Goal: Browse casually

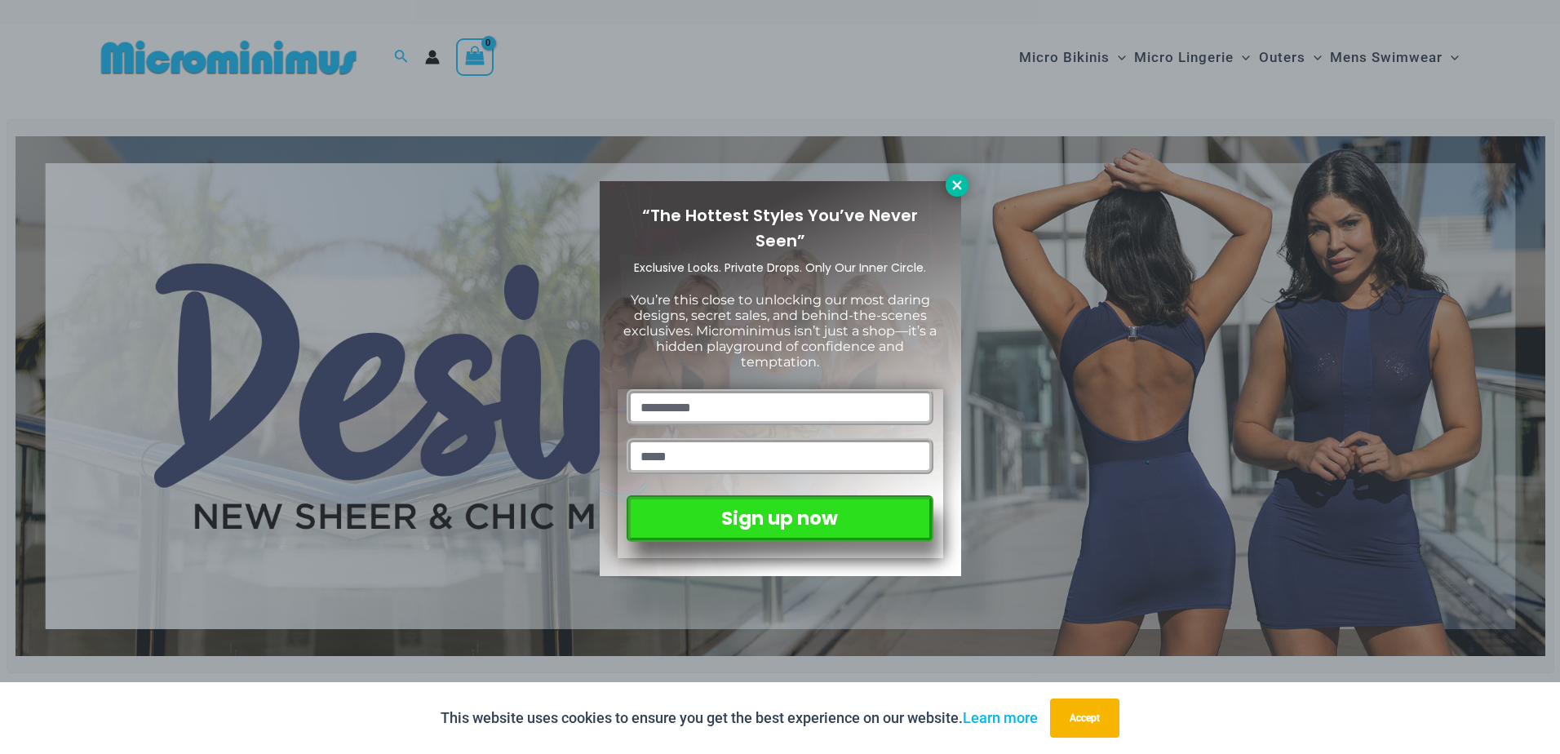
click at [959, 185] on icon at bounding box center [957, 185] width 15 height 15
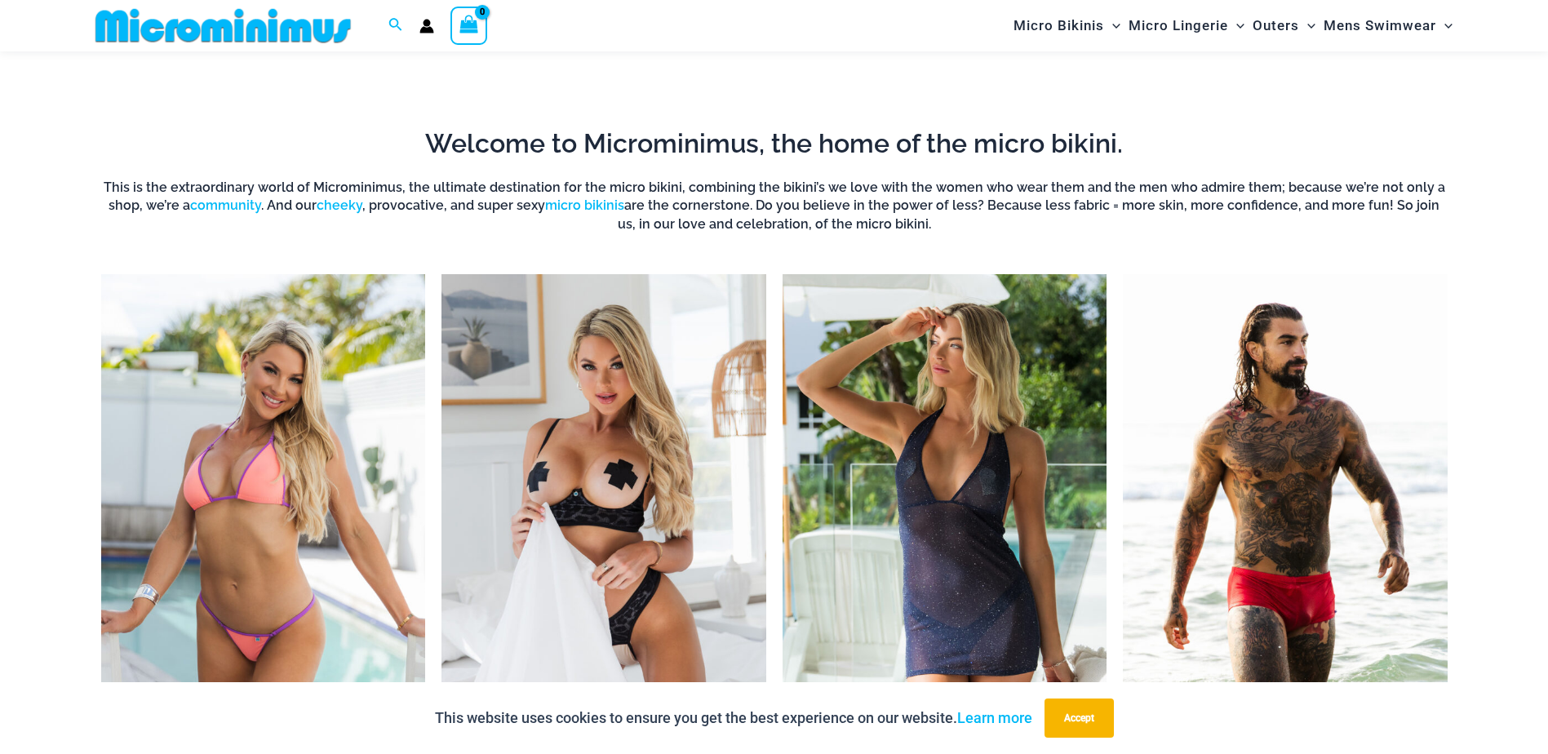
scroll to position [1538, 0]
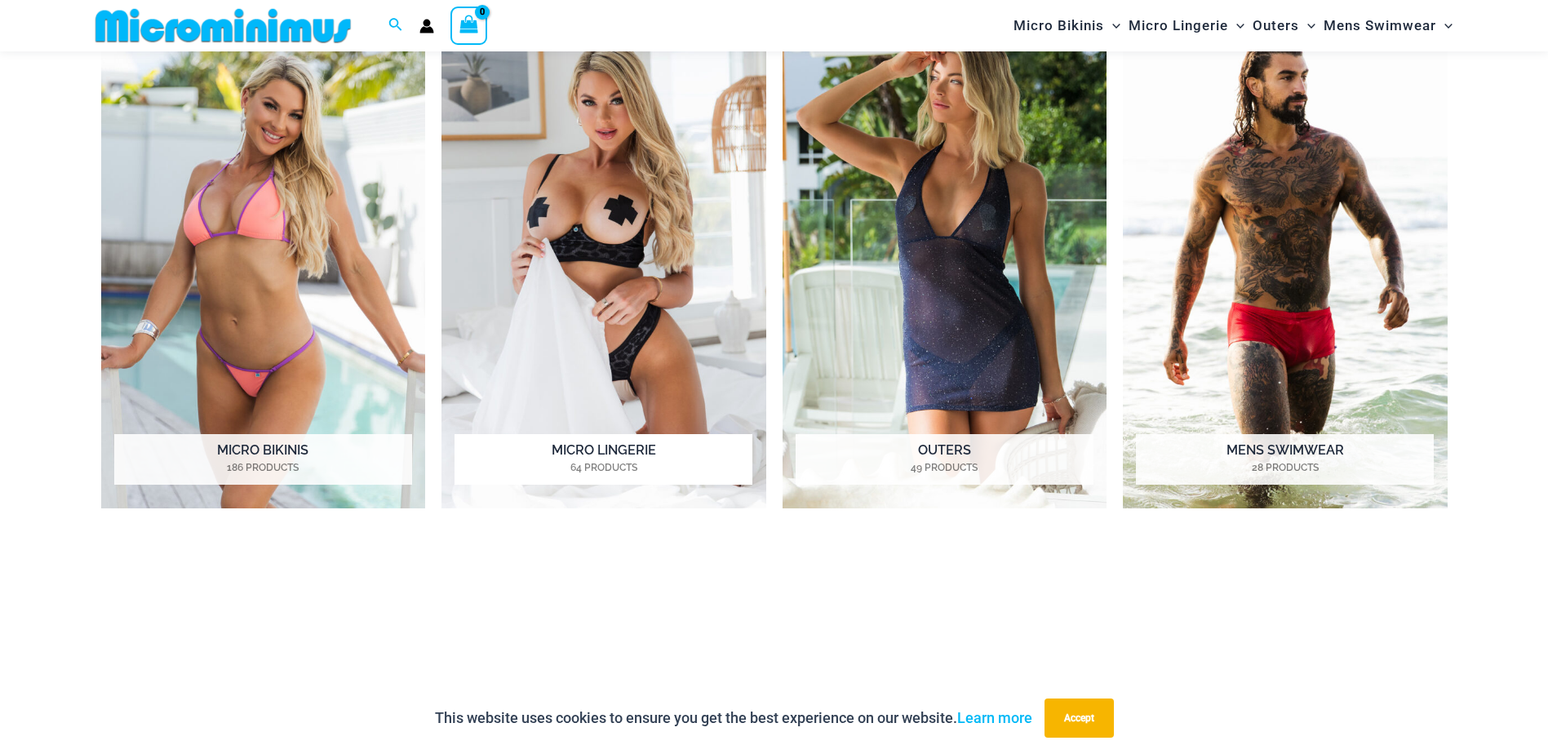
drag, startPoint x: 574, startPoint y: 204, endPoint x: 571, endPoint y: 226, distance: 22.3
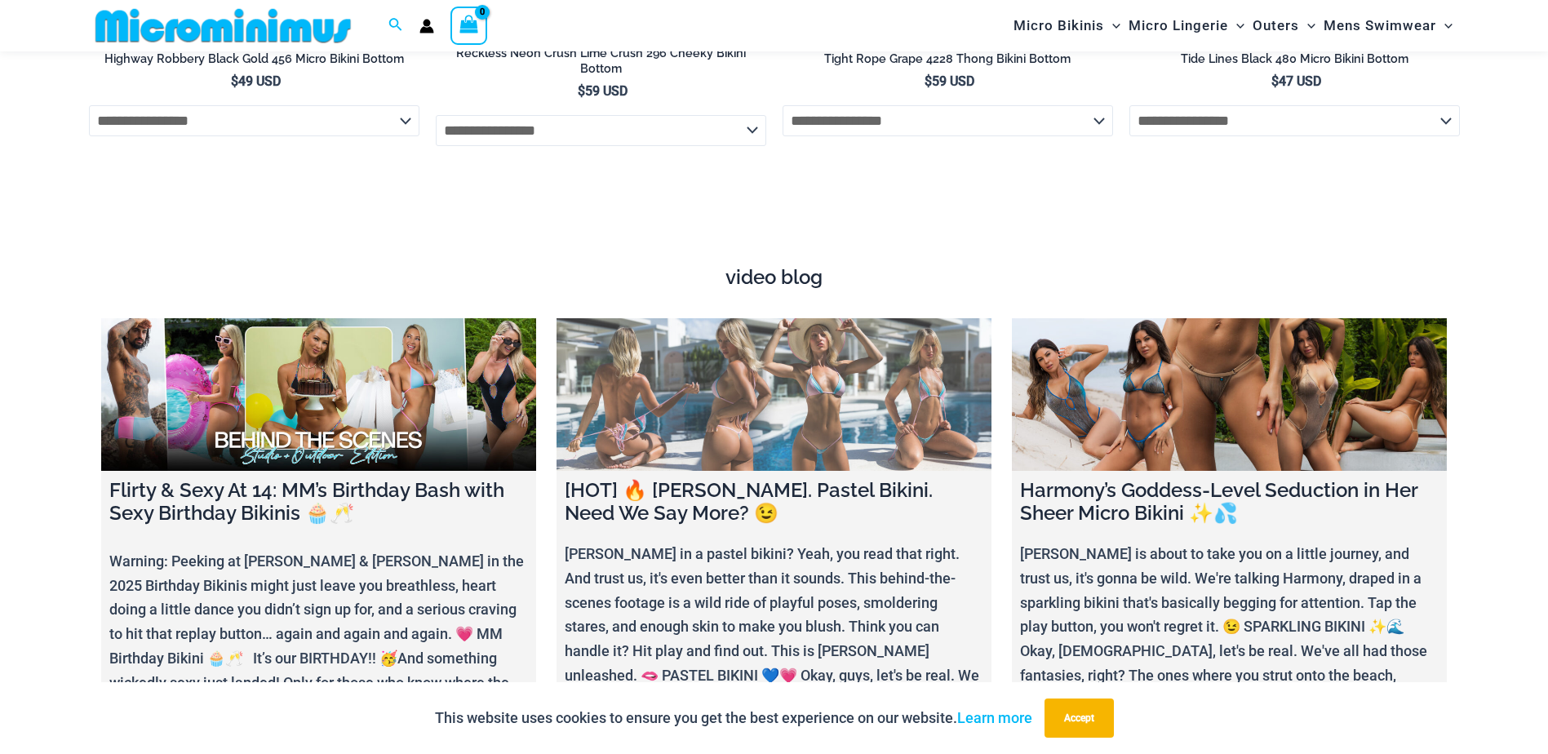
scroll to position [6108, 0]
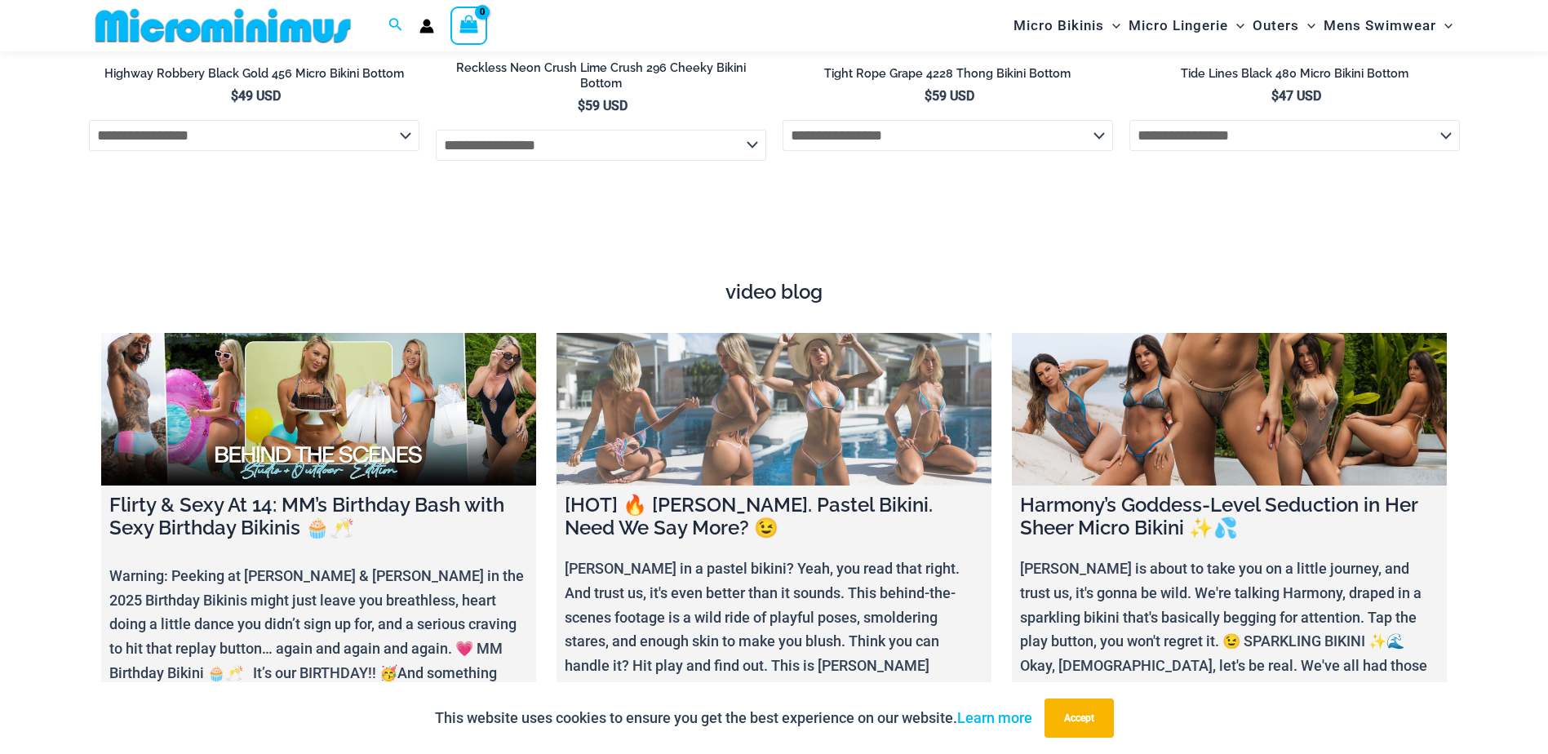
click at [833, 463] on link at bounding box center [774, 409] width 435 height 153
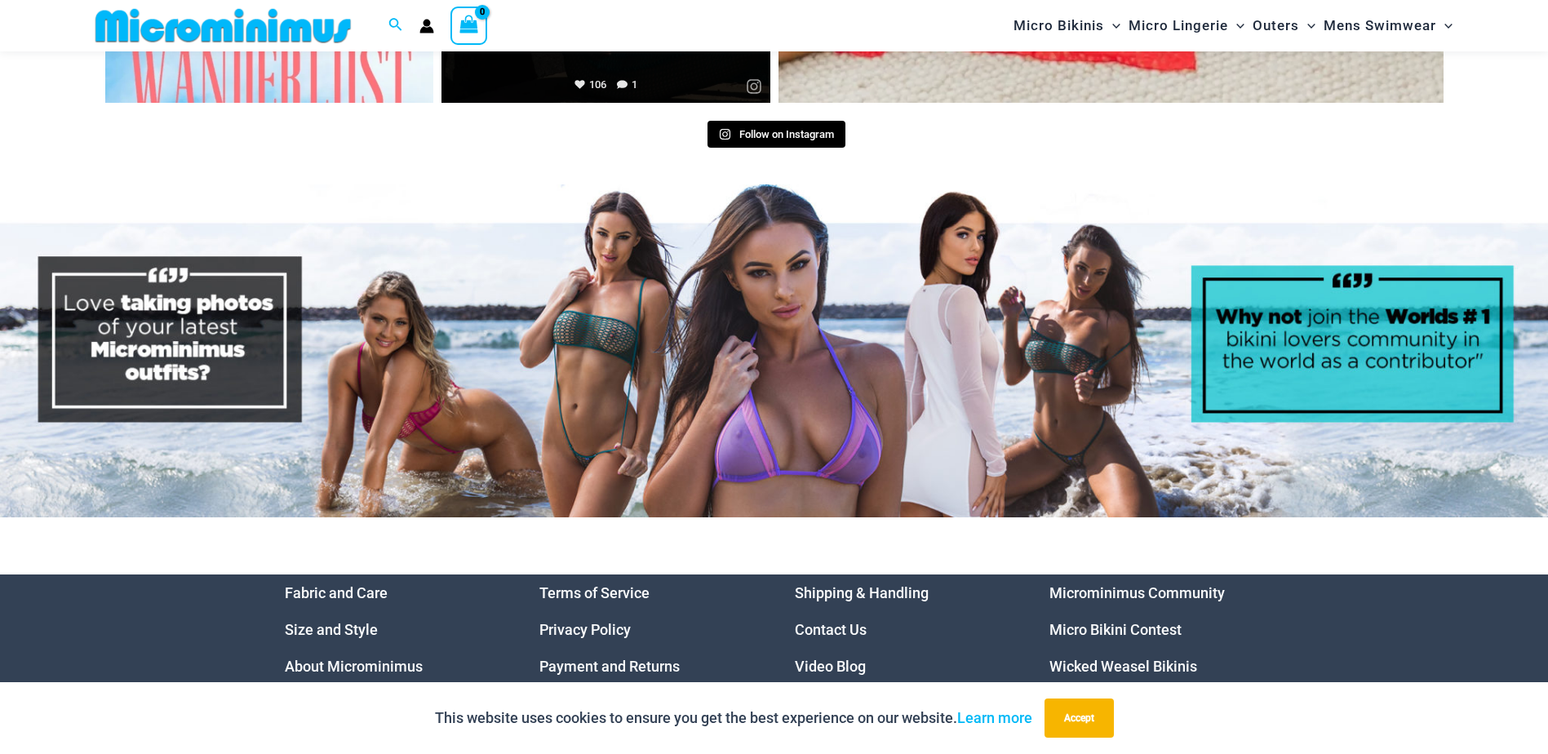
scroll to position [8055, 0]
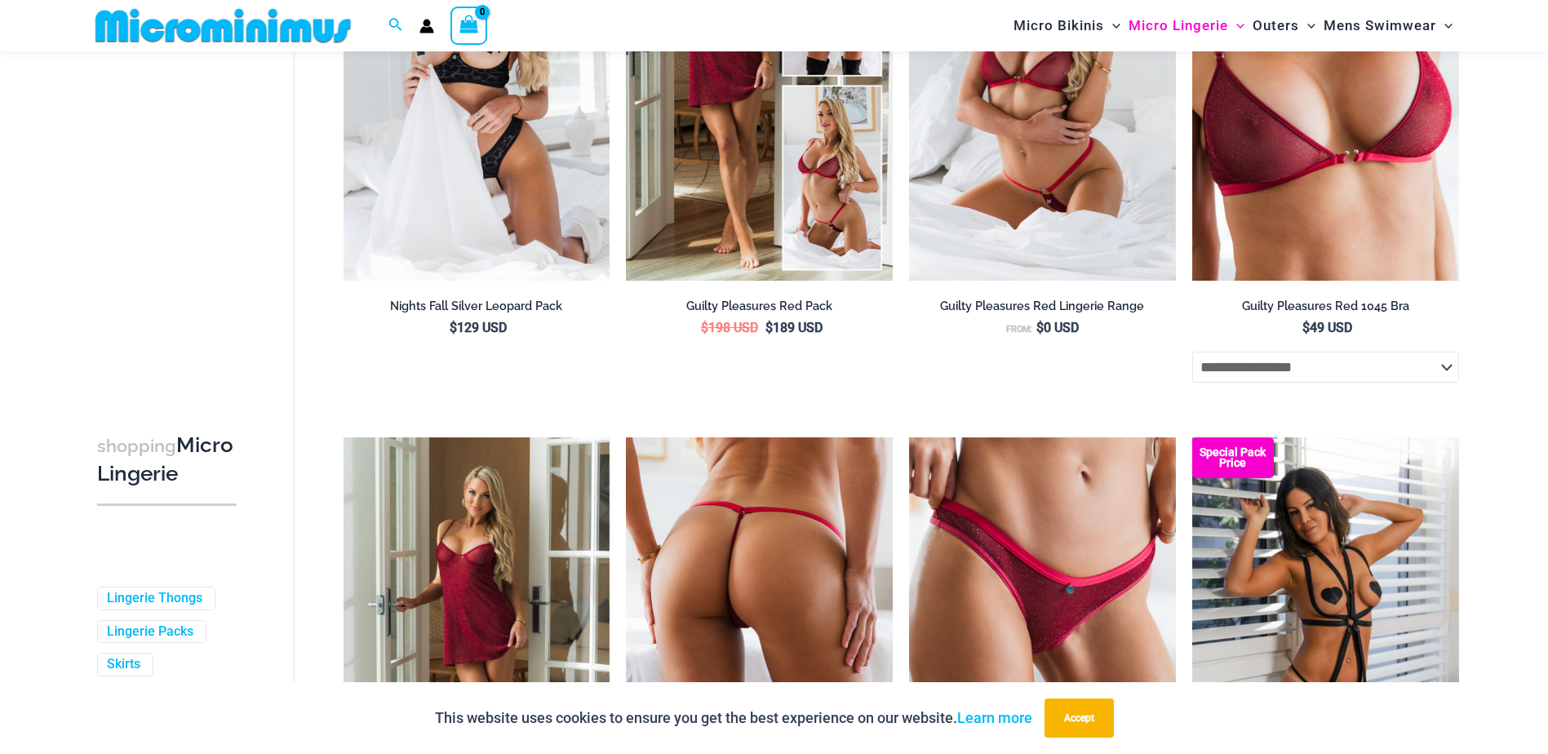
scroll to position [395, 0]
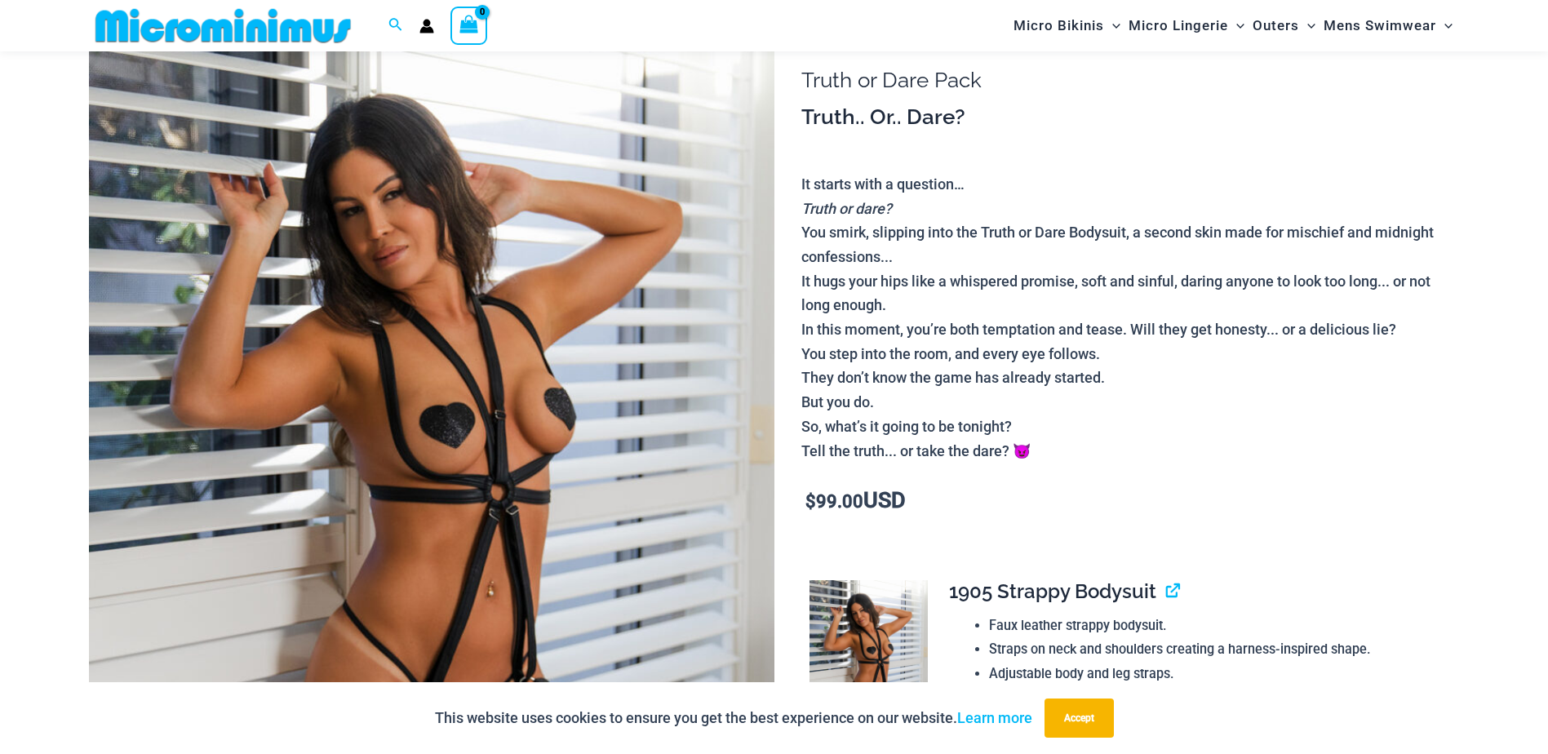
scroll to position [313, 0]
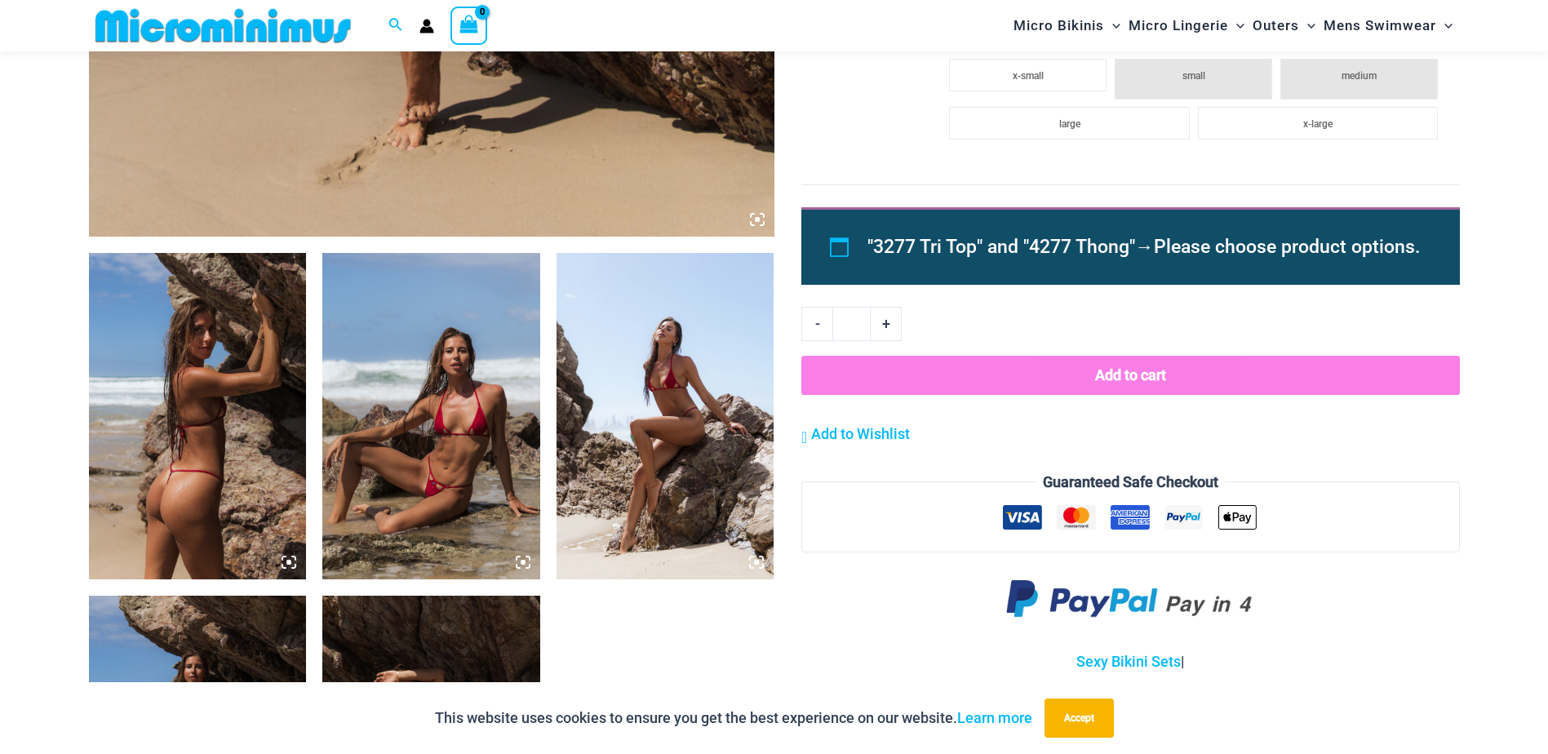
scroll to position [1210, 0]
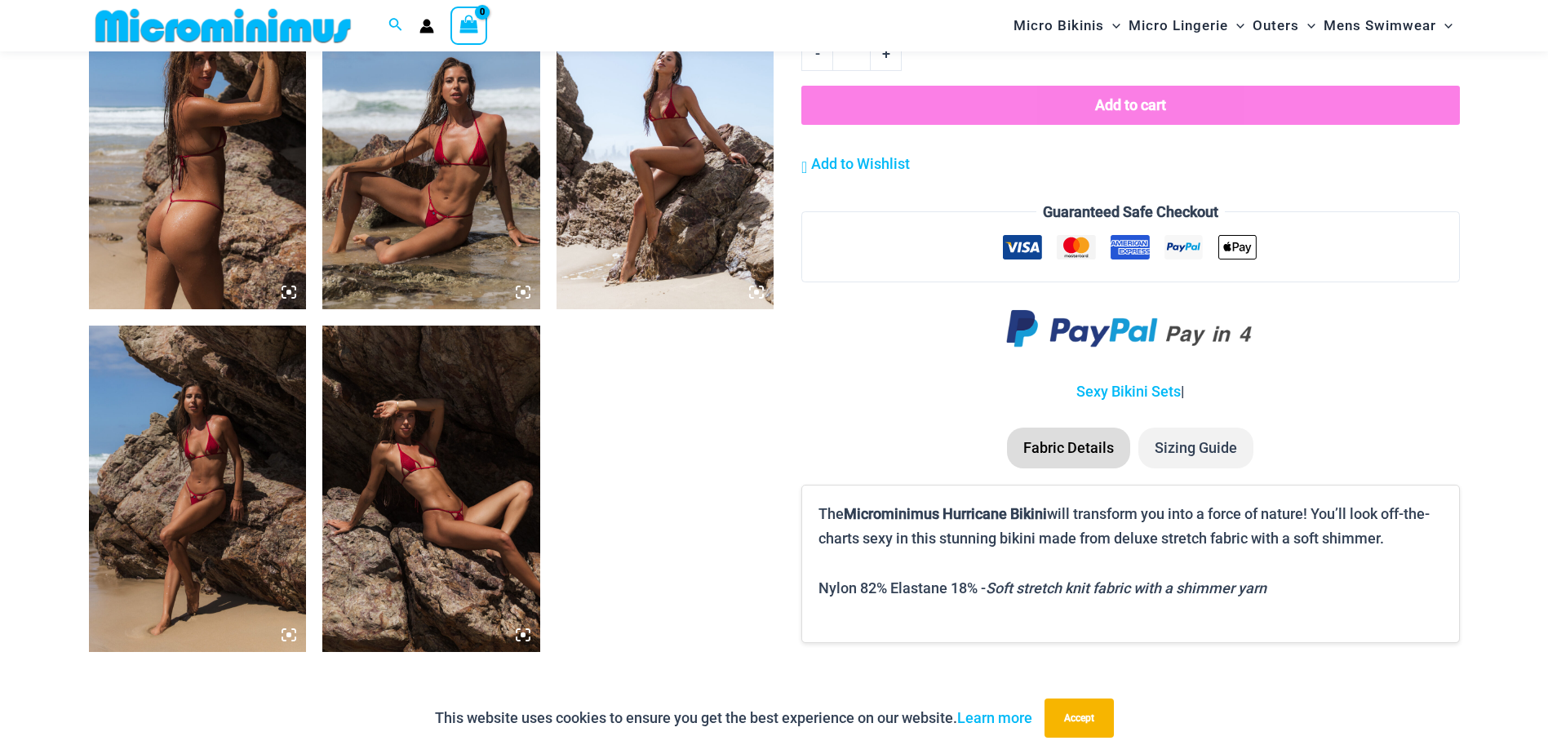
click at [198, 172] on img at bounding box center [198, 146] width 218 height 326
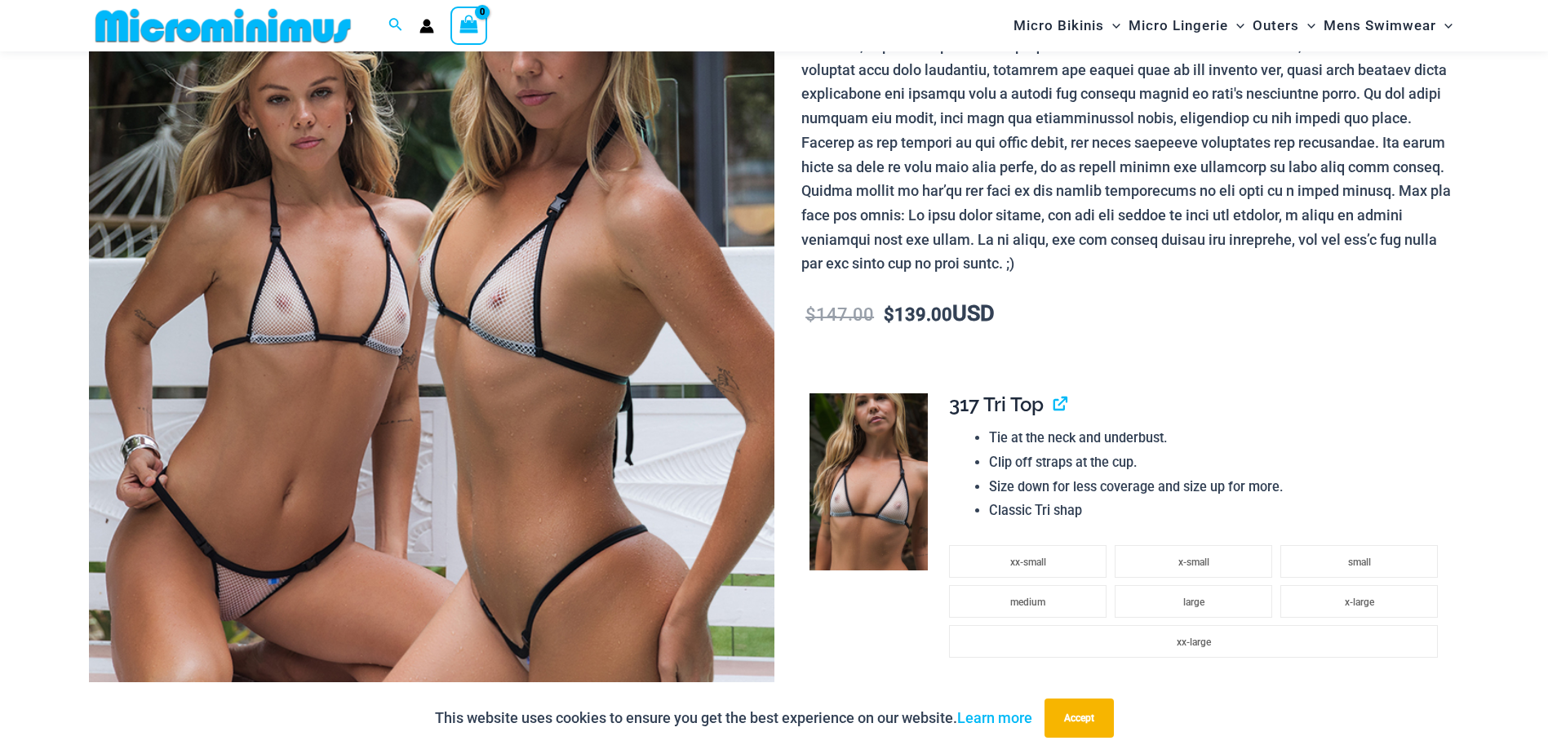
scroll to position [476, 0]
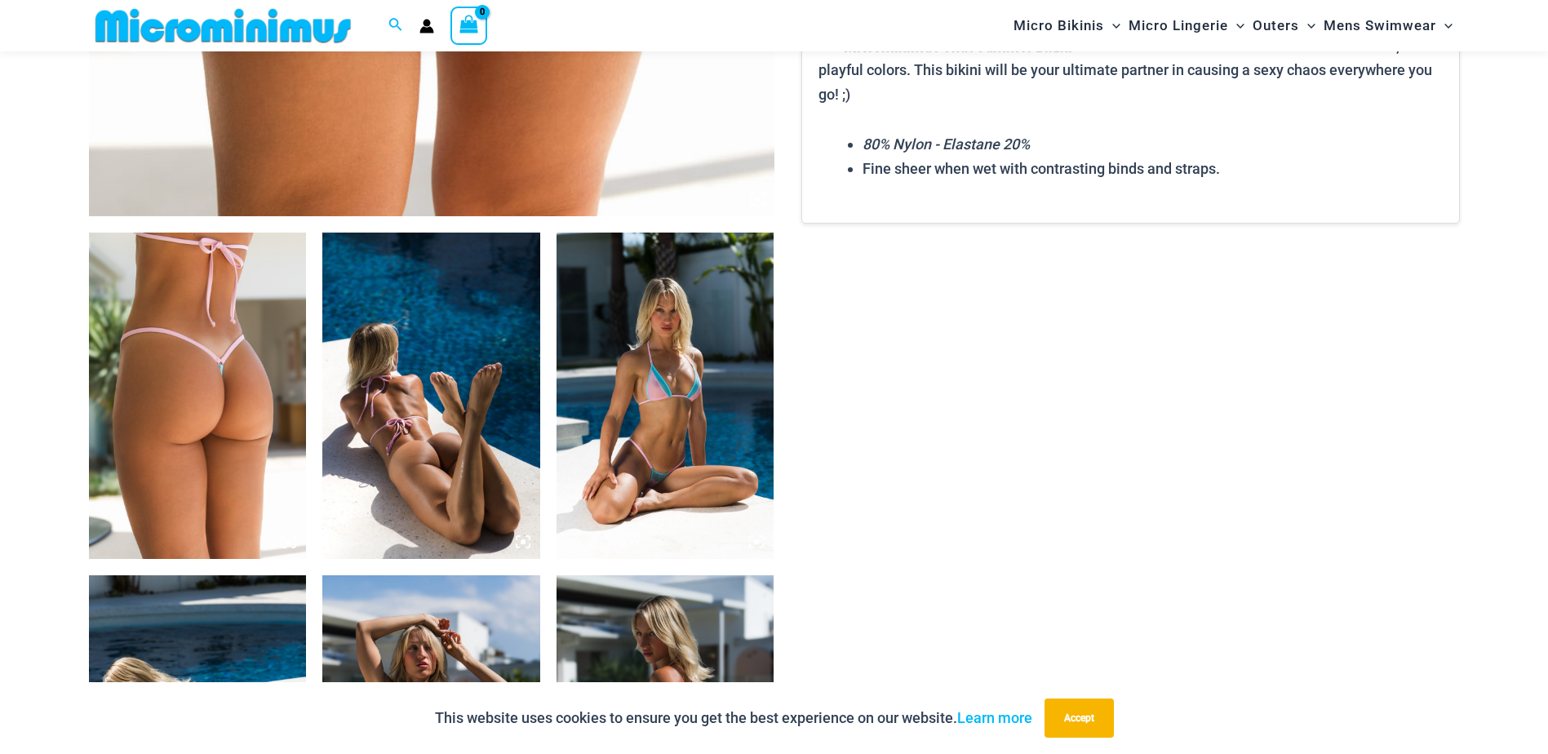
scroll to position [964, 0]
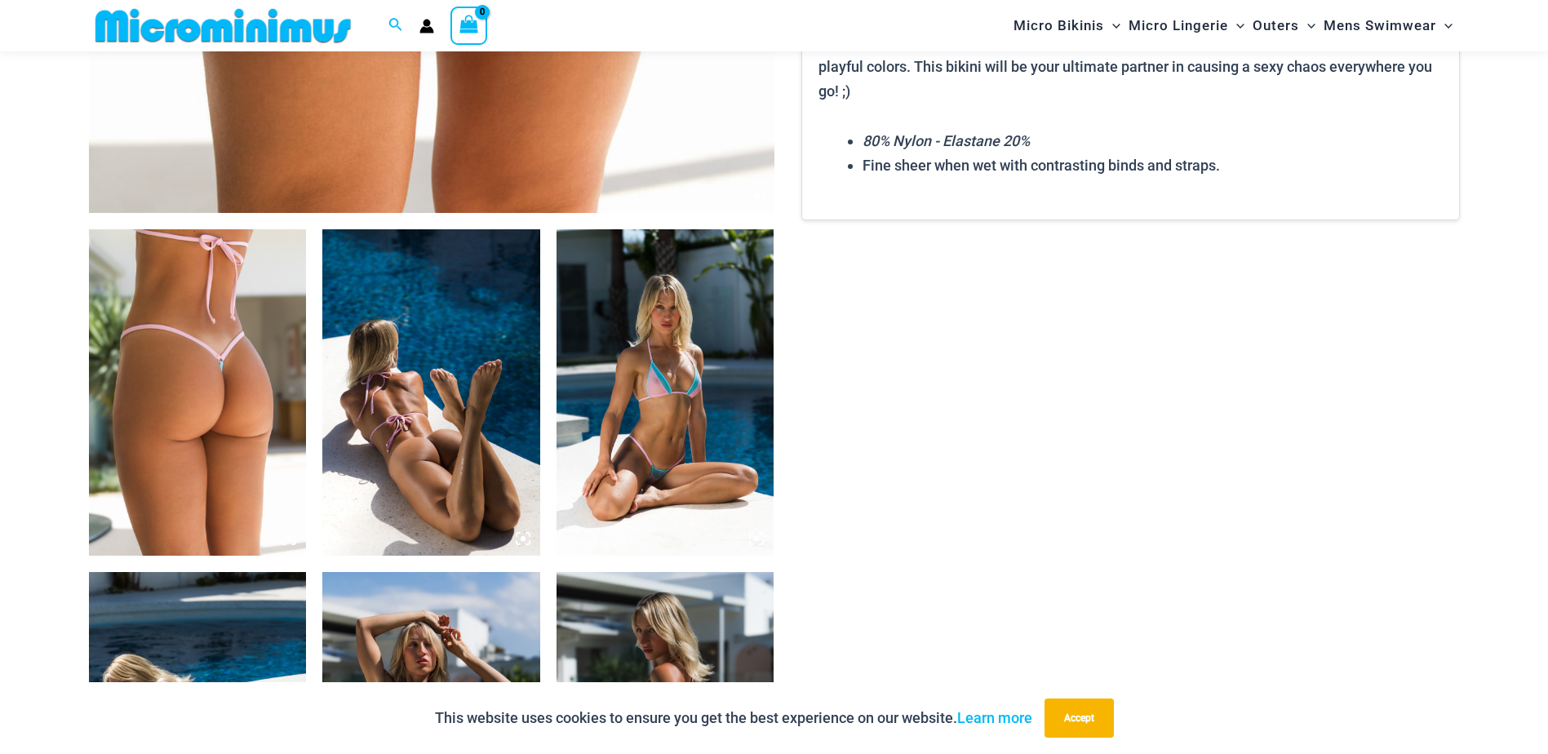
click at [221, 410] on img at bounding box center [198, 392] width 218 height 326
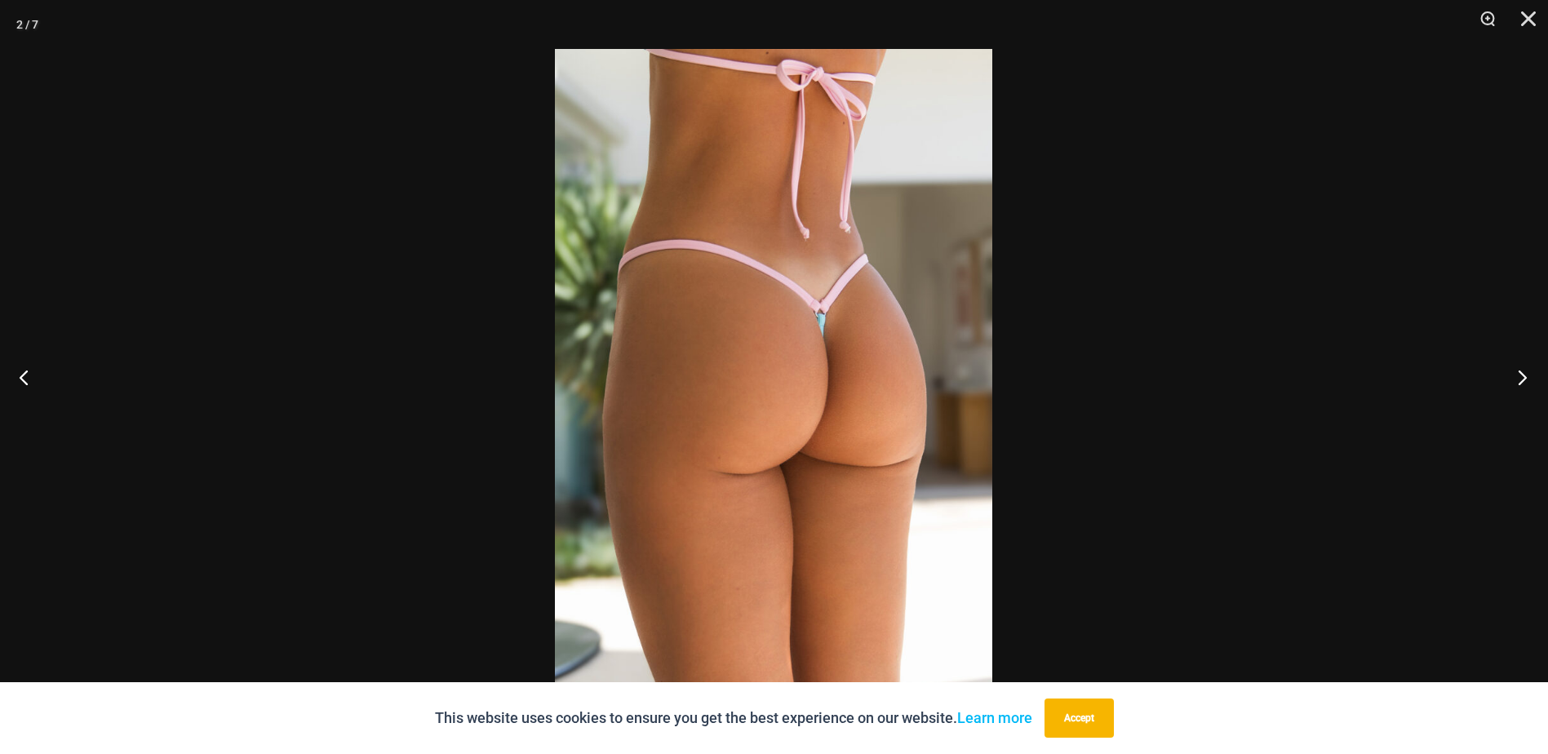
click at [1519, 375] on button "Next" at bounding box center [1517, 377] width 61 height 82
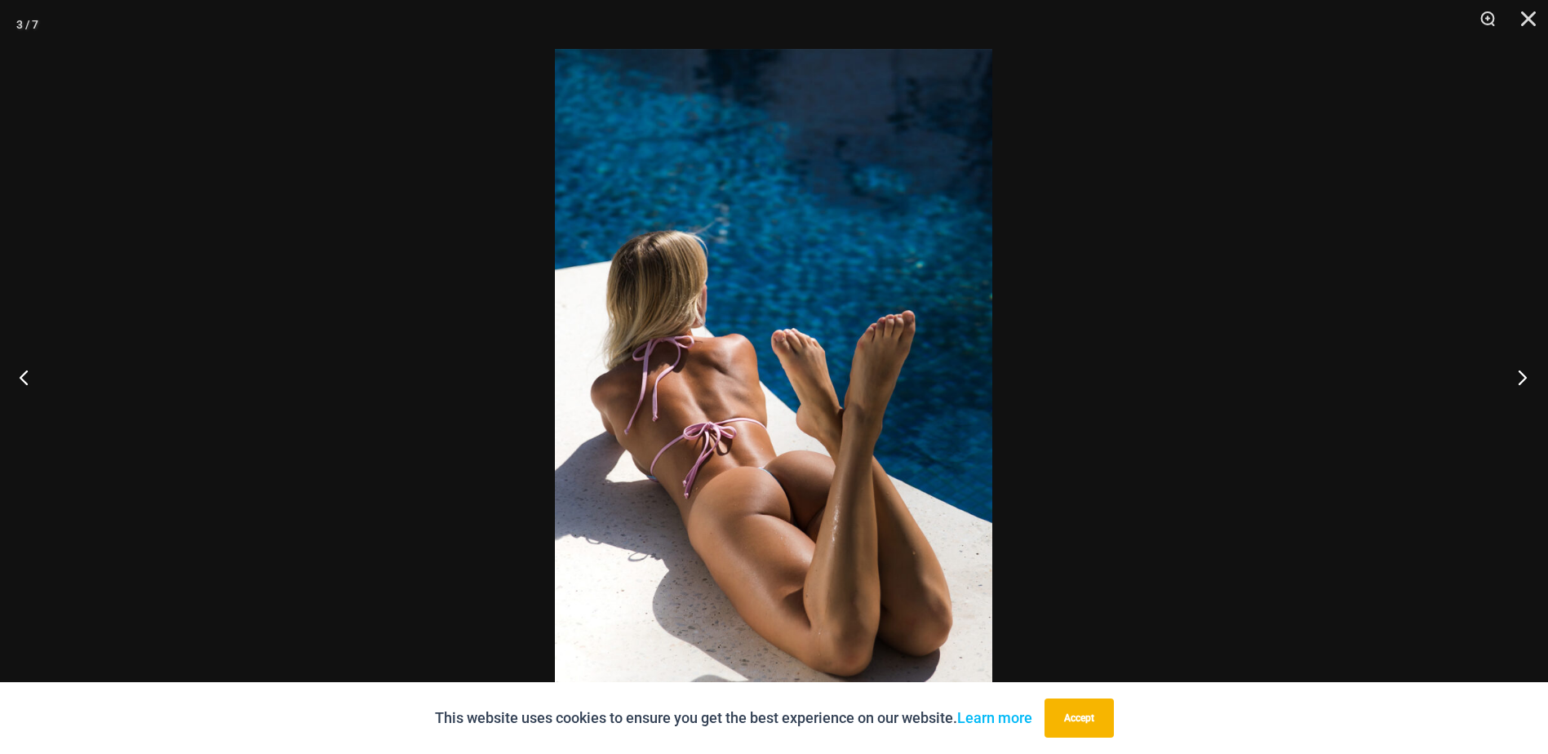
click at [1512, 377] on button "Next" at bounding box center [1517, 377] width 61 height 82
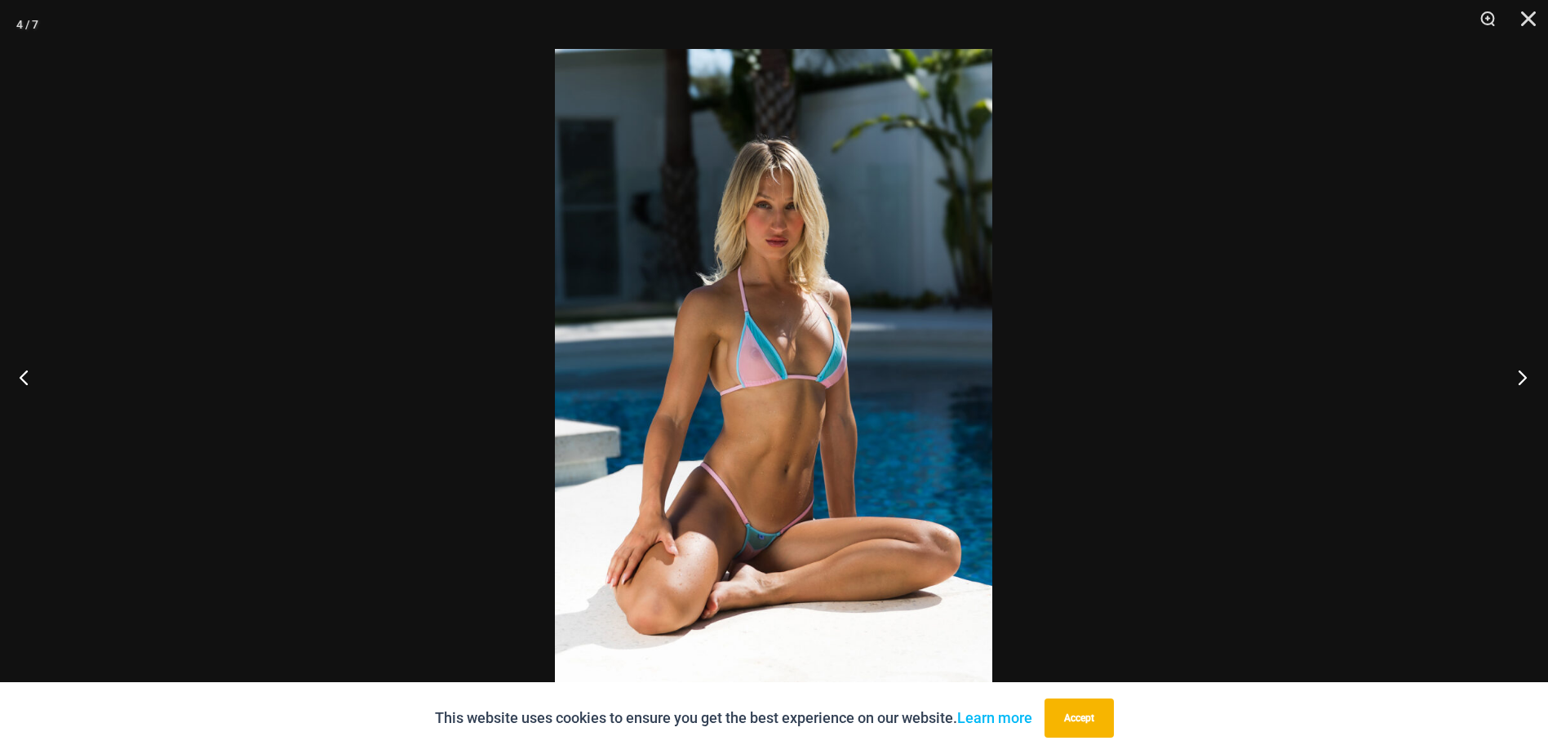
click at [1512, 377] on button "Next" at bounding box center [1517, 377] width 61 height 82
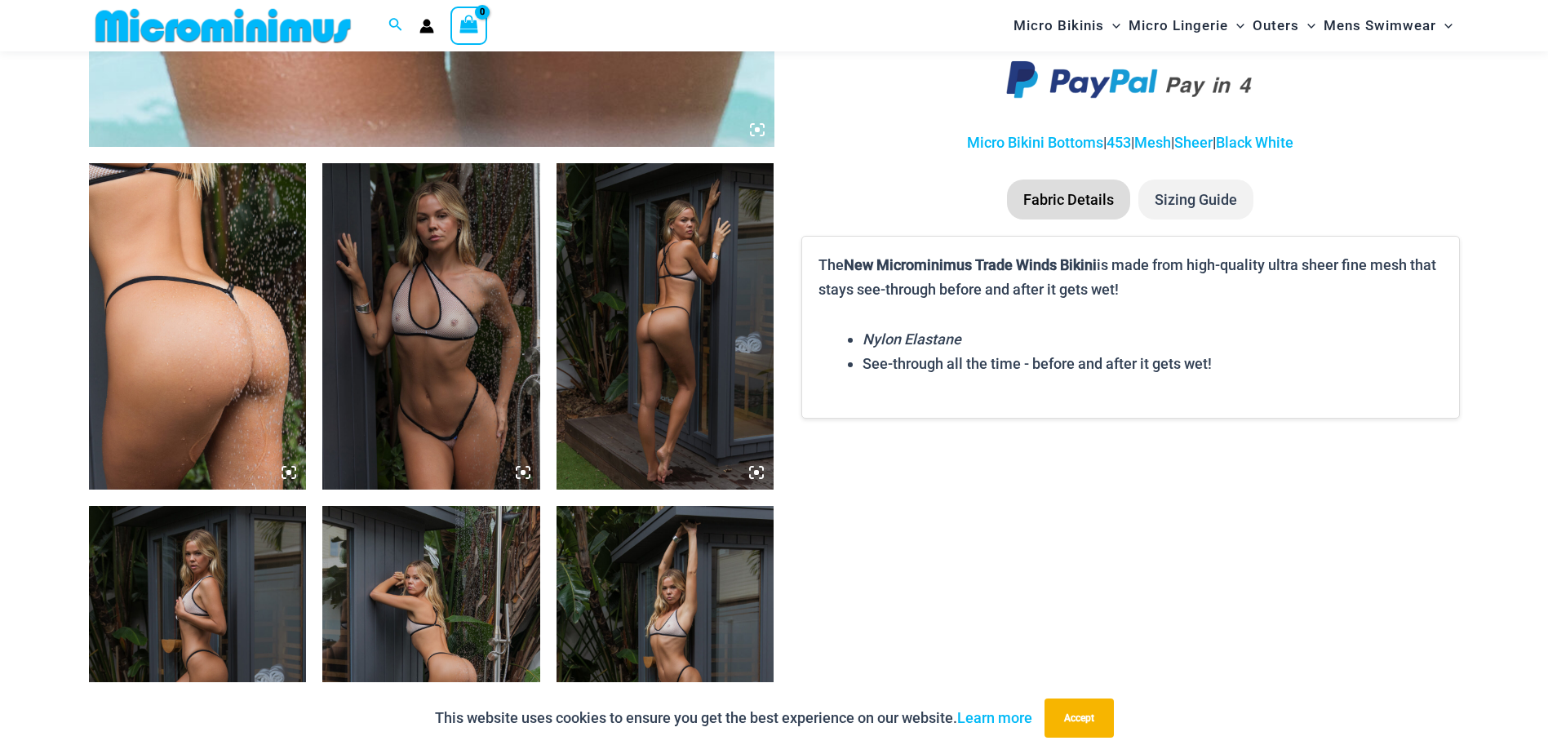
scroll to position [1293, 0]
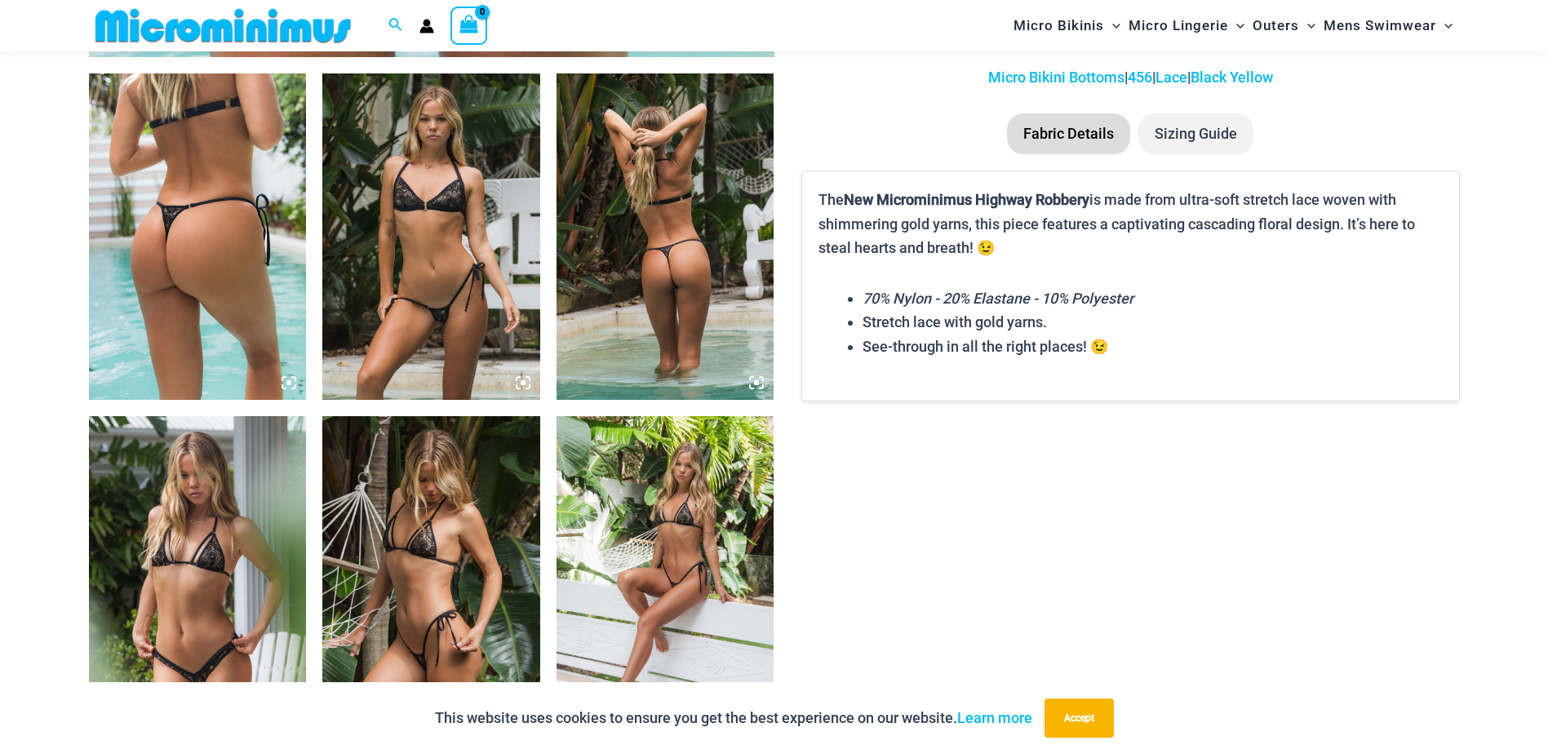
scroll to position [1127, 0]
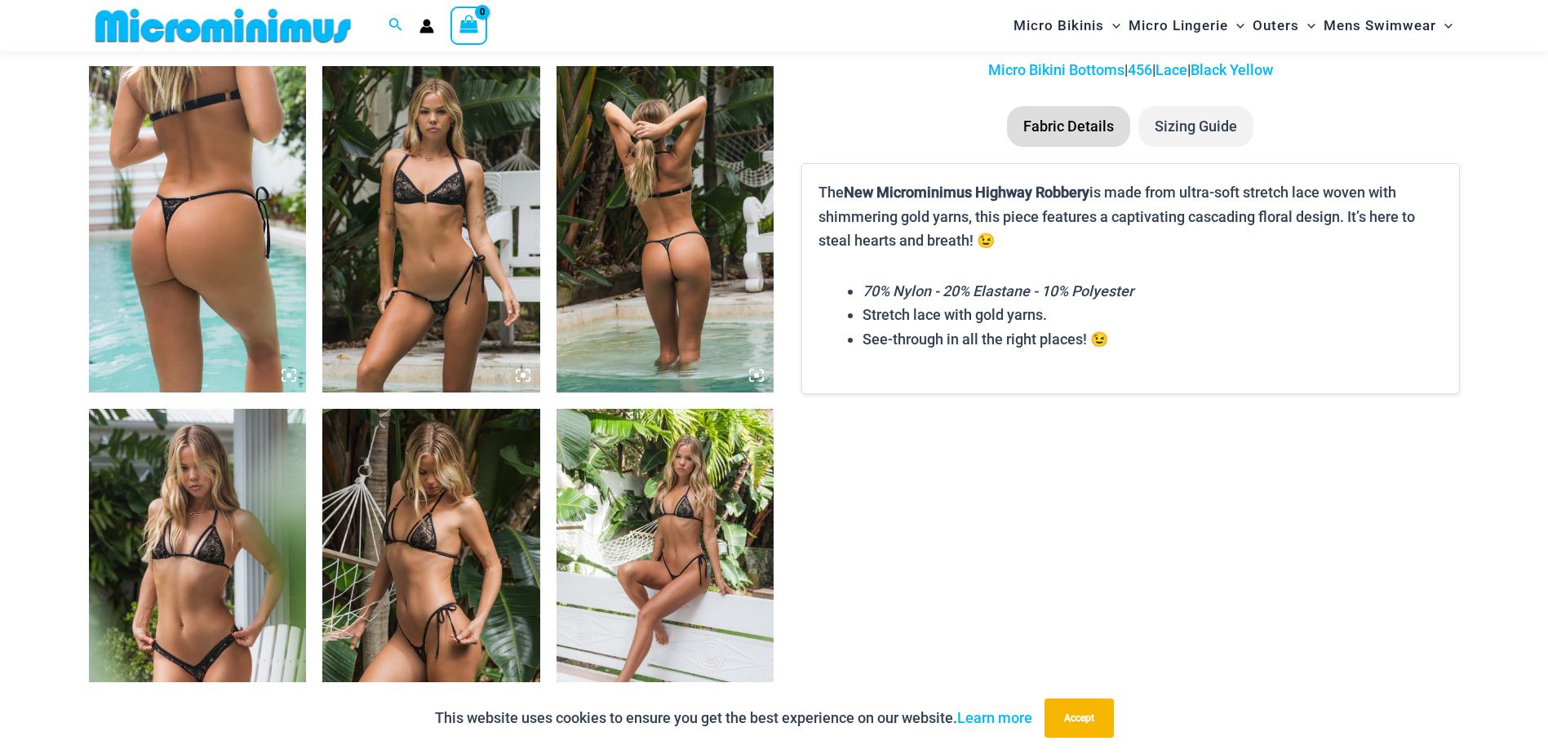
click at [218, 278] on img at bounding box center [198, 229] width 218 height 326
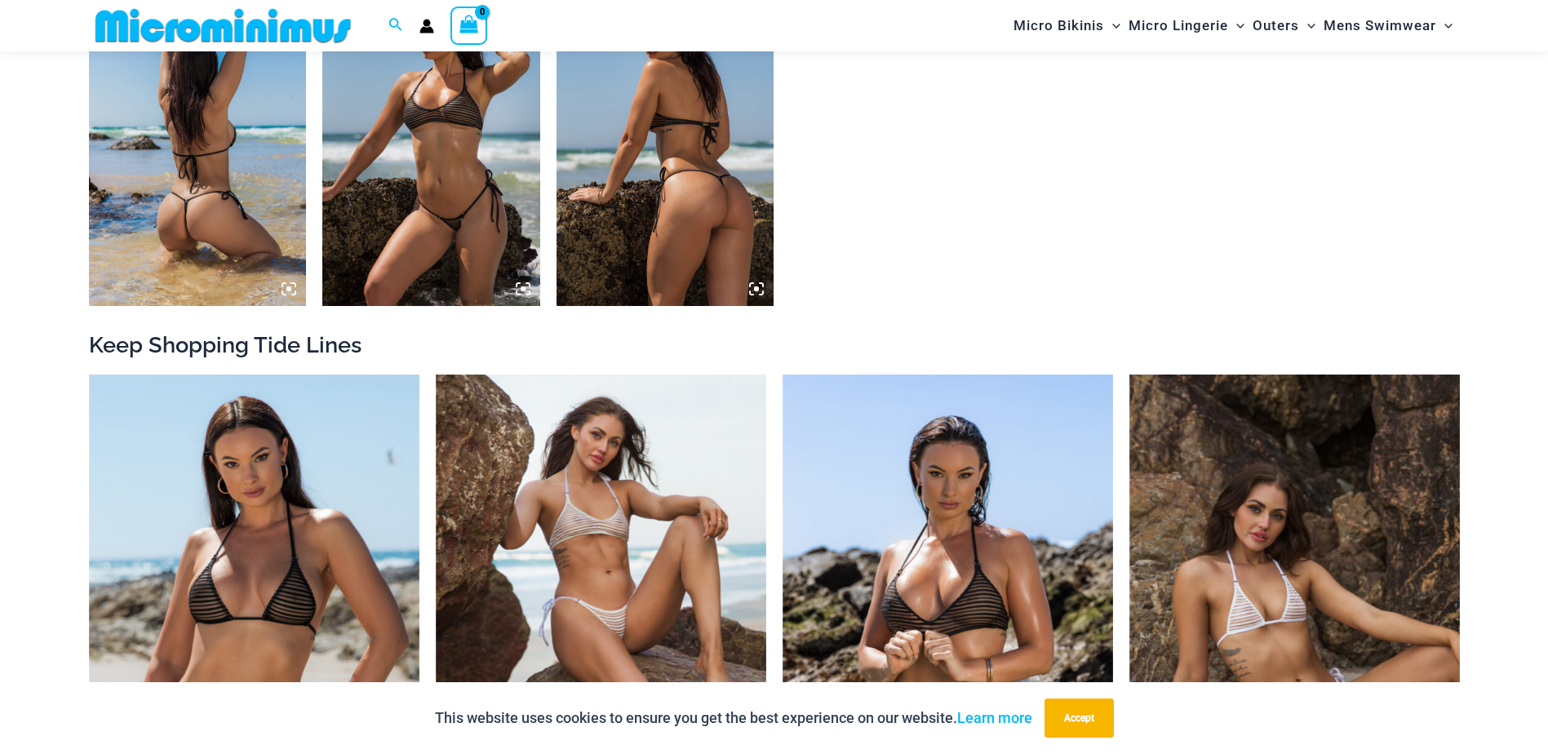
scroll to position [1456, 0]
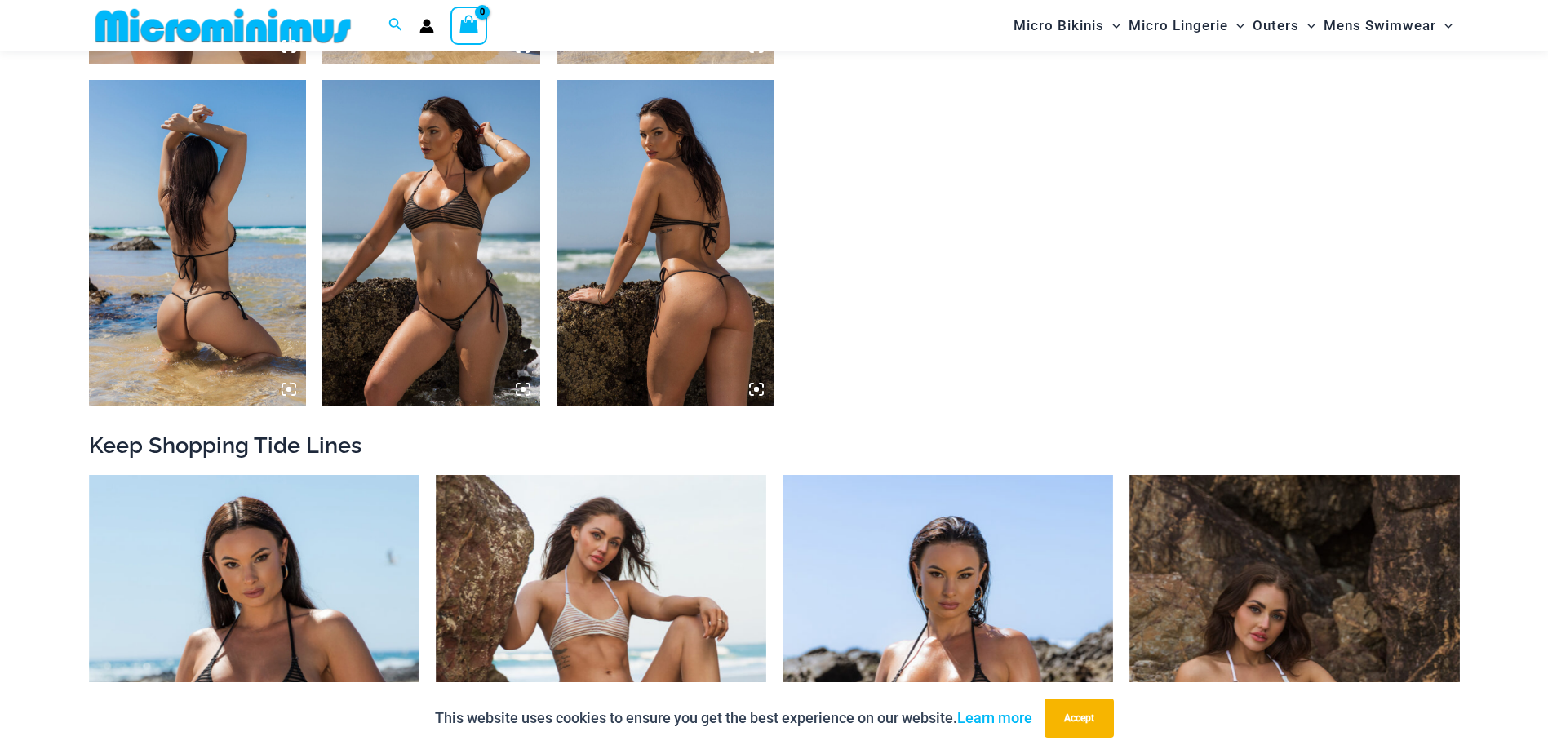
click at [233, 232] on img at bounding box center [198, 243] width 218 height 326
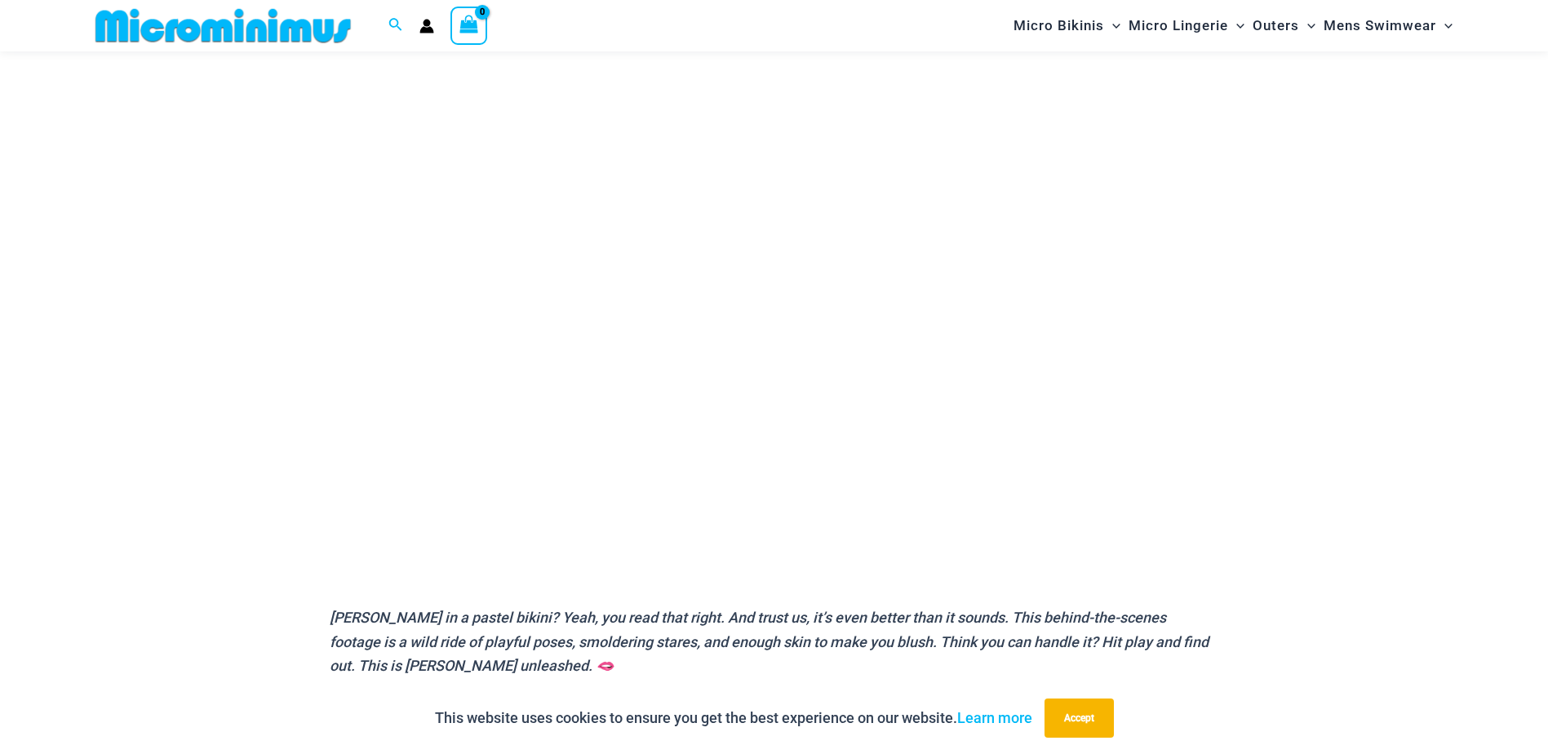
scroll to position [149, 0]
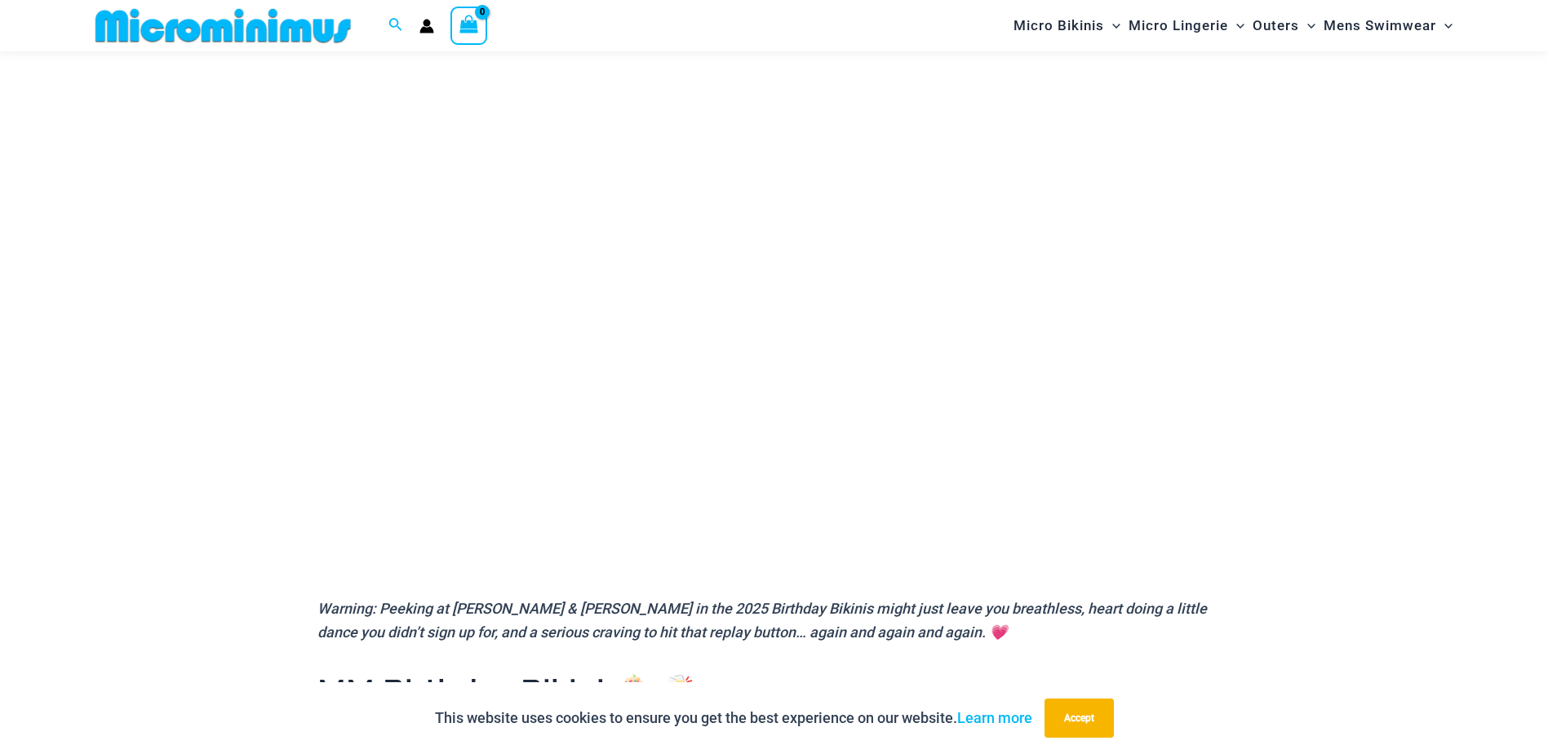
scroll to position [150, 0]
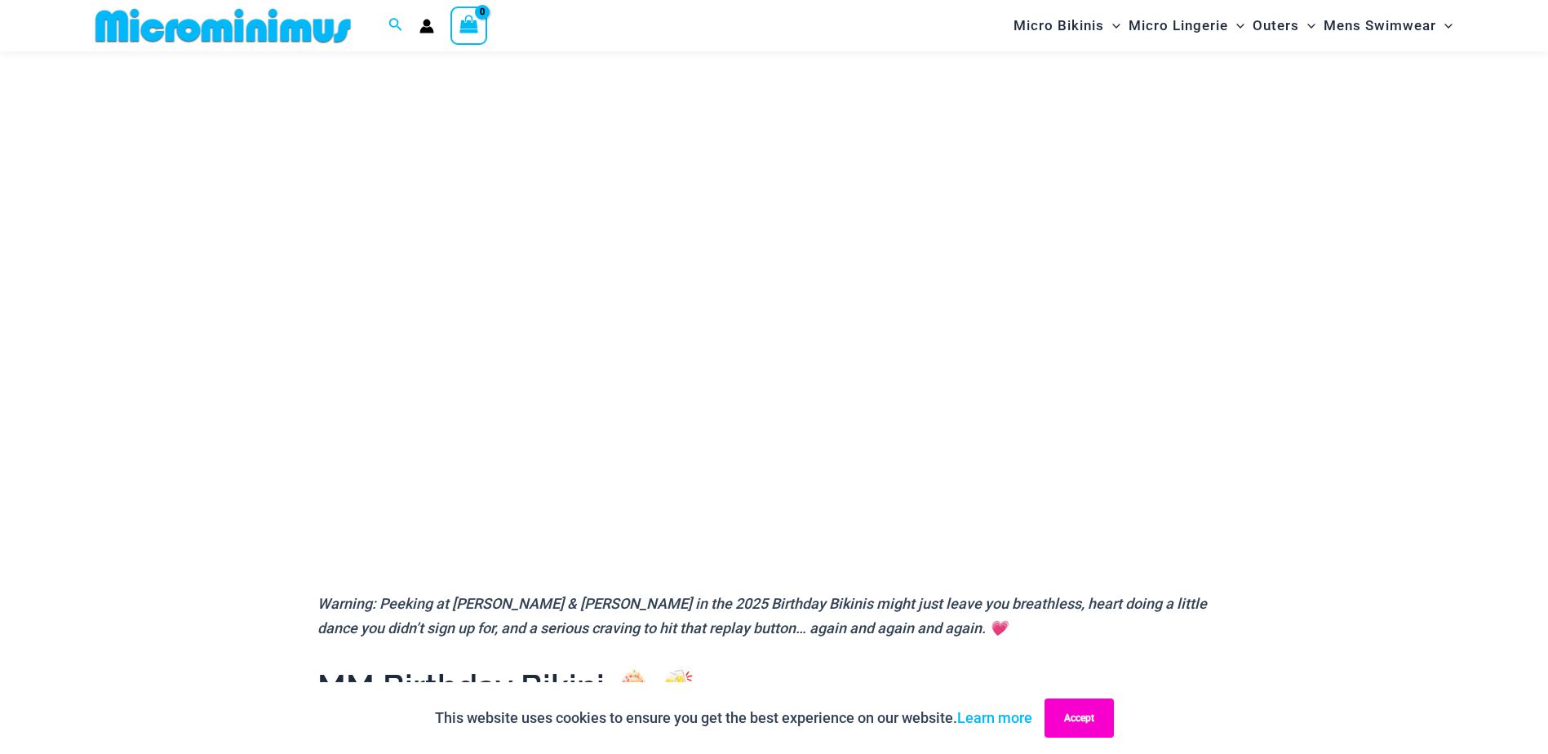
click at [1067, 730] on button "Accept" at bounding box center [1078, 717] width 69 height 39
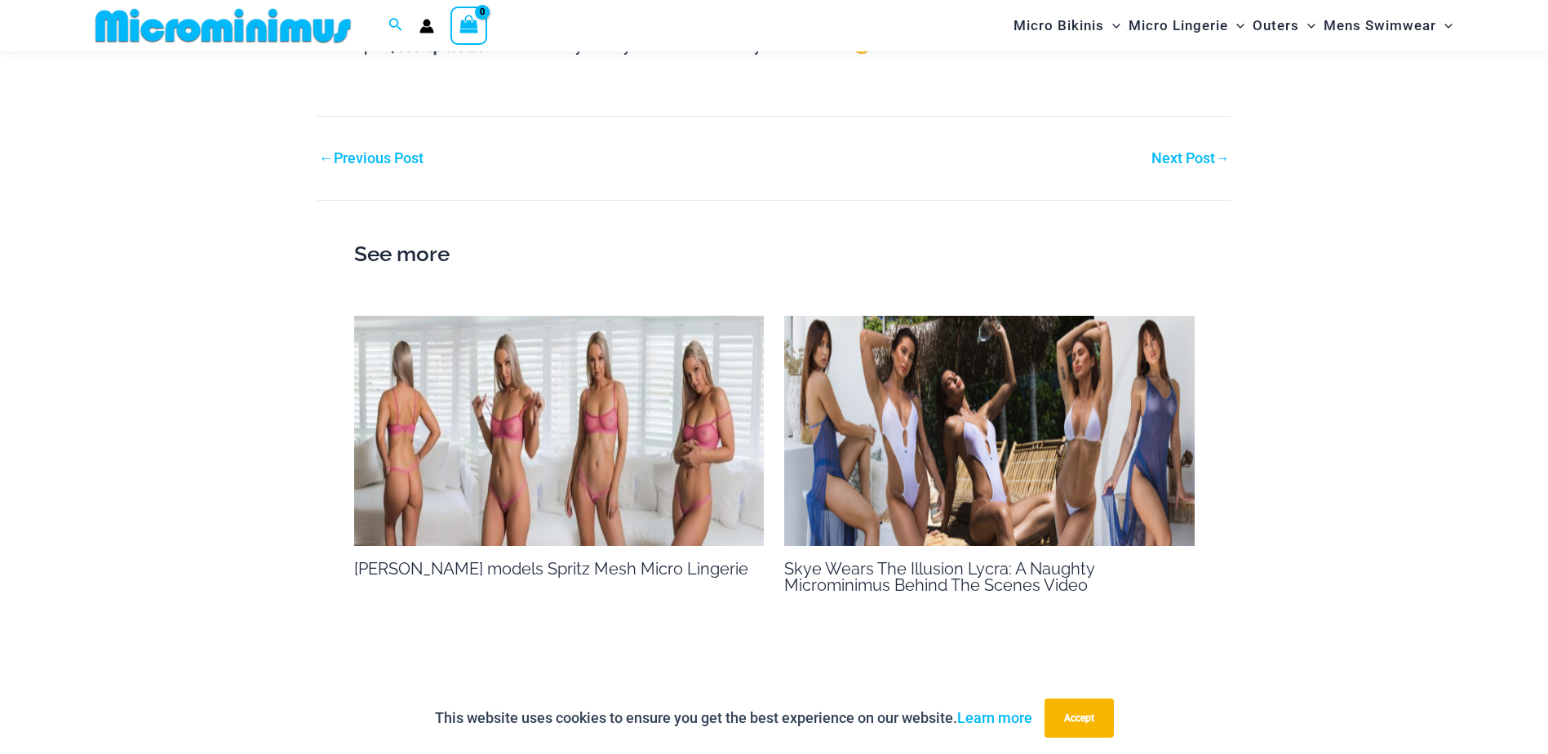
scroll to position [2434, 0]
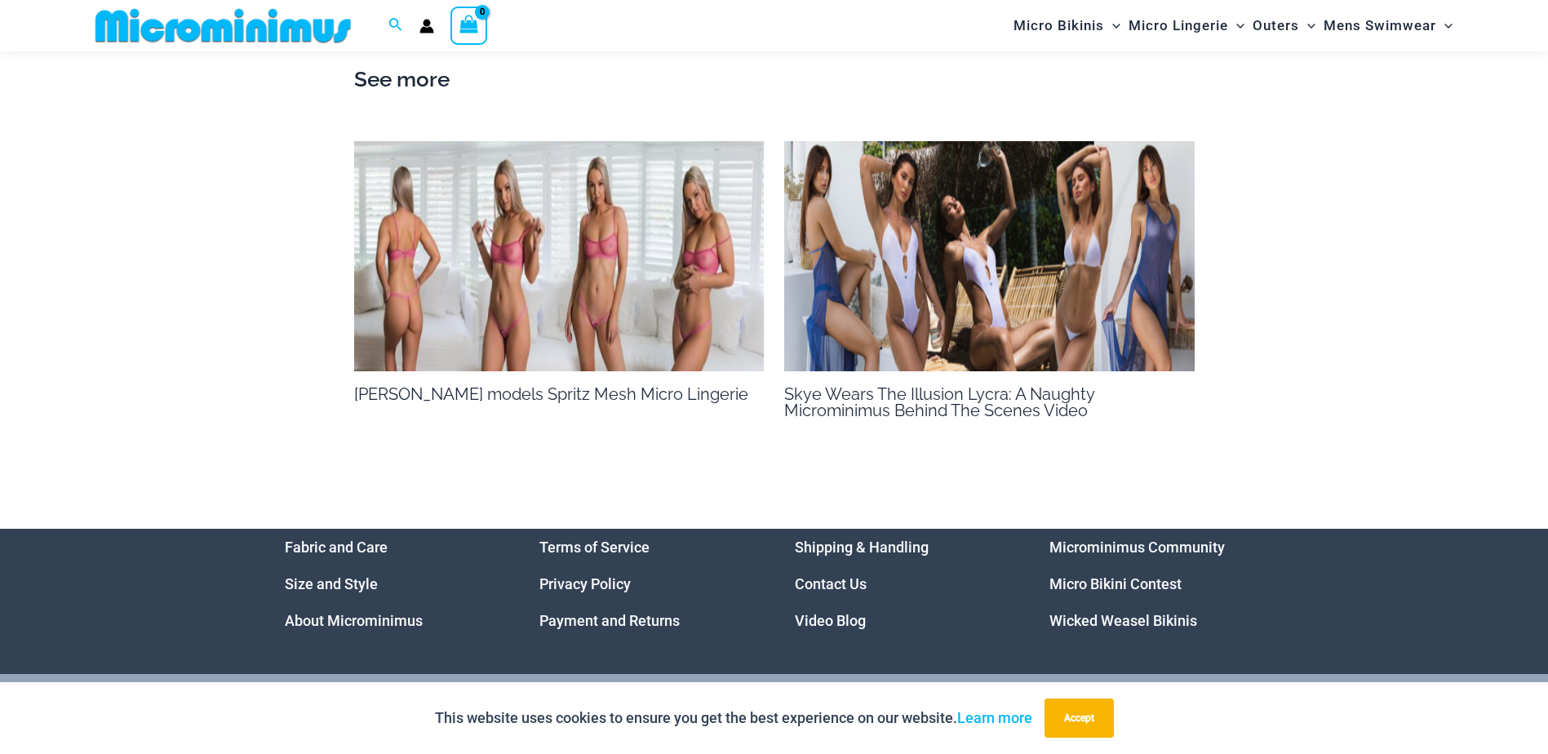
click at [567, 214] on img at bounding box center [559, 256] width 410 height 231
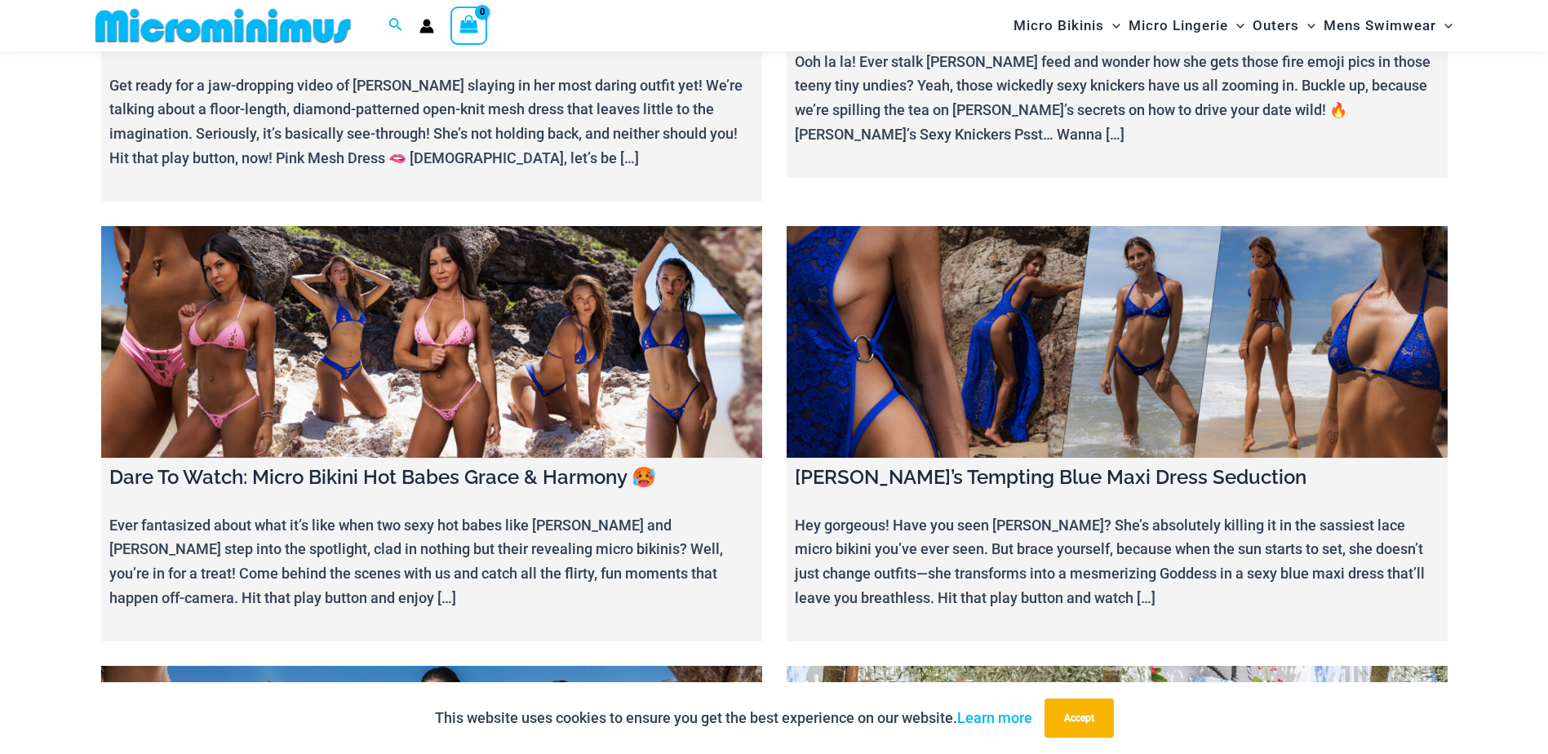
scroll to position [3576, 0]
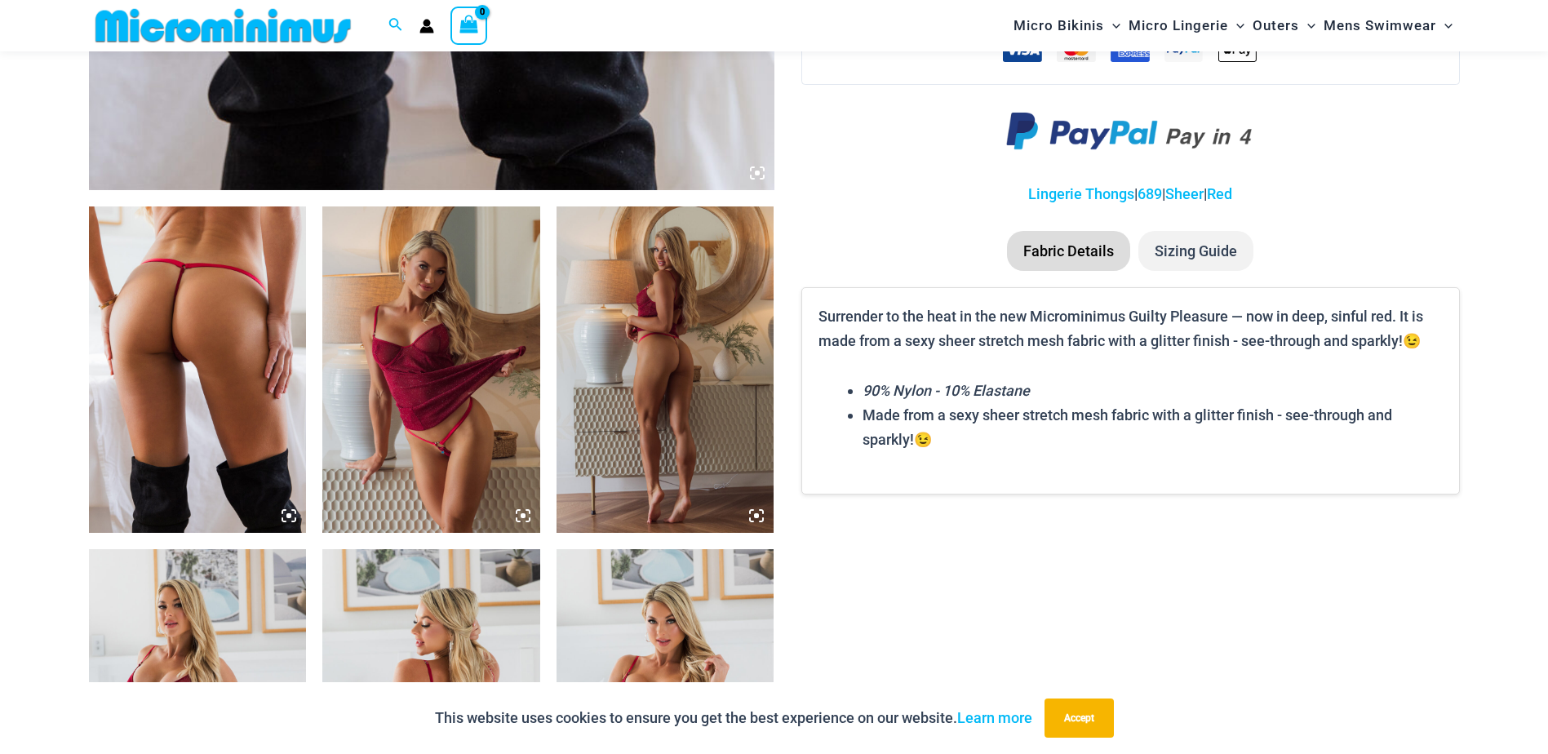
scroll to position [1211, 0]
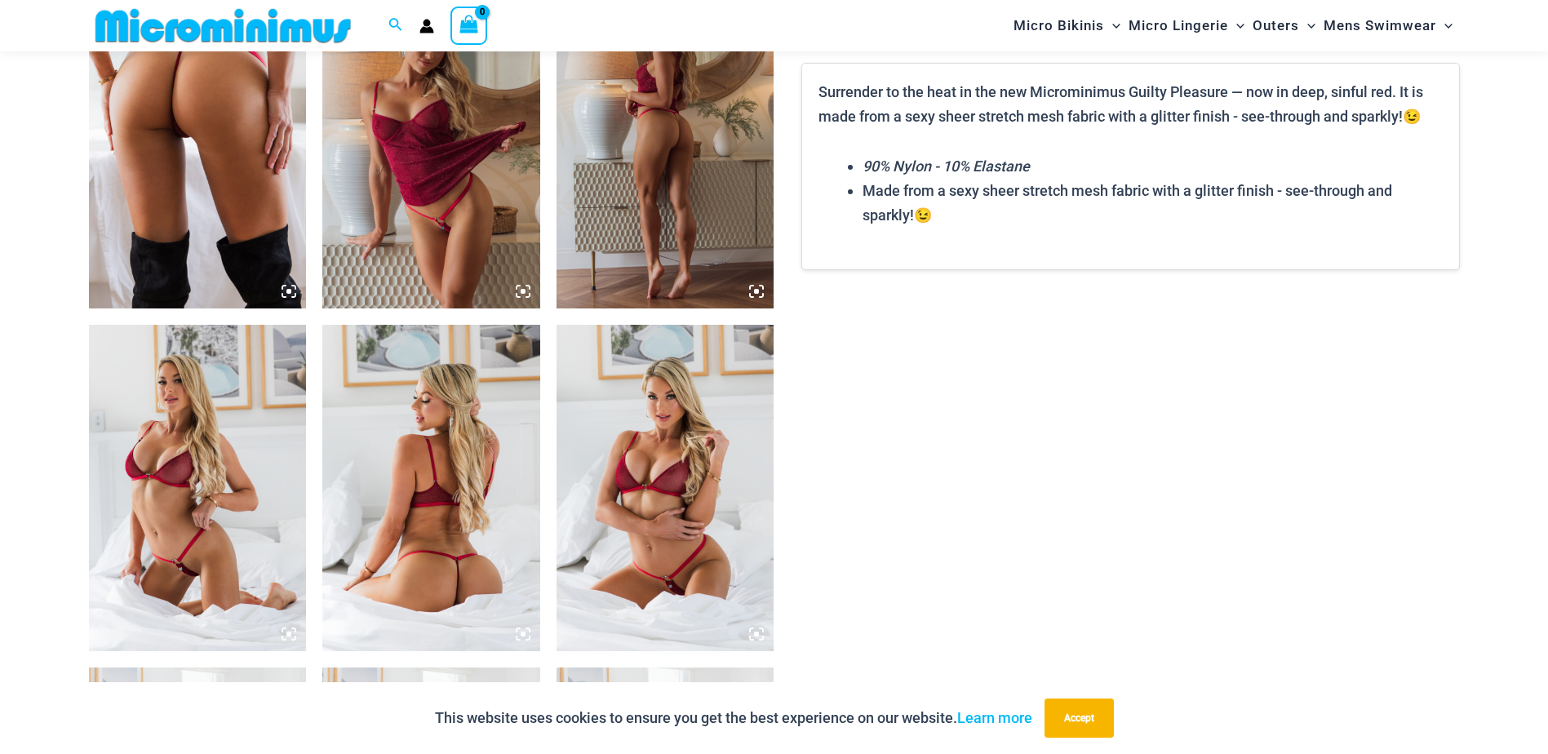
click at [397, 576] on img at bounding box center [431, 488] width 218 height 326
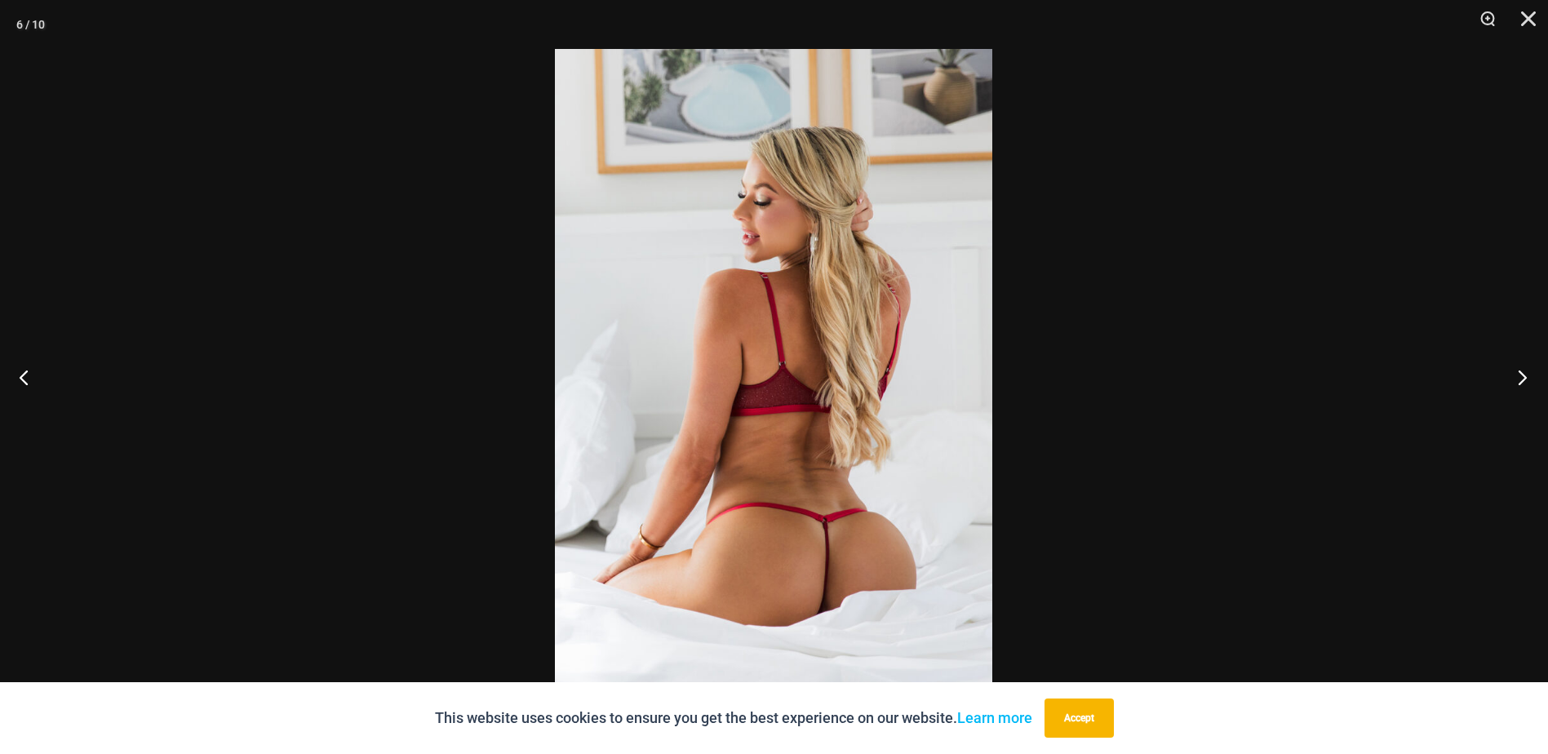
click at [1522, 374] on button "Next" at bounding box center [1517, 377] width 61 height 82
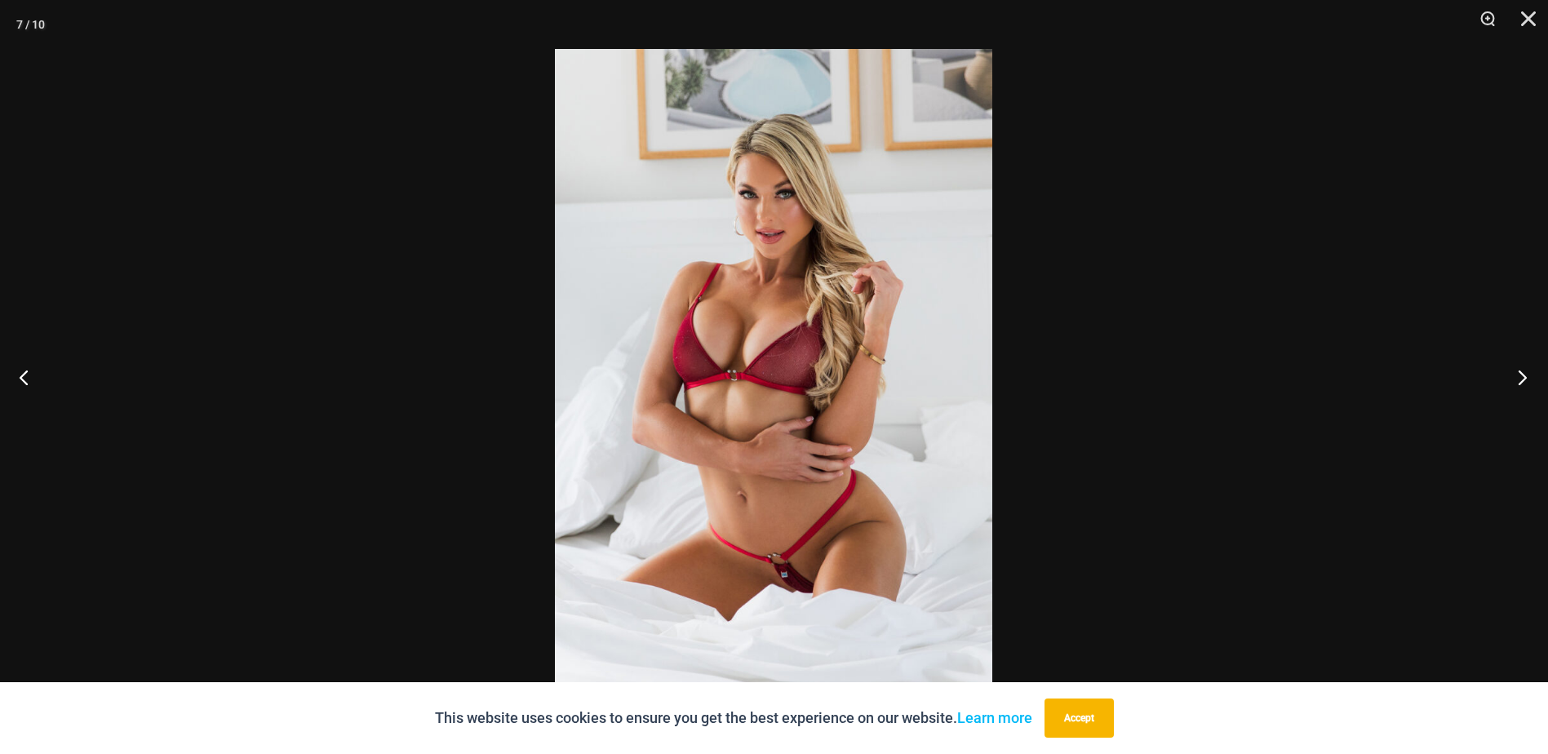
click at [1522, 374] on button "Next" at bounding box center [1517, 377] width 61 height 82
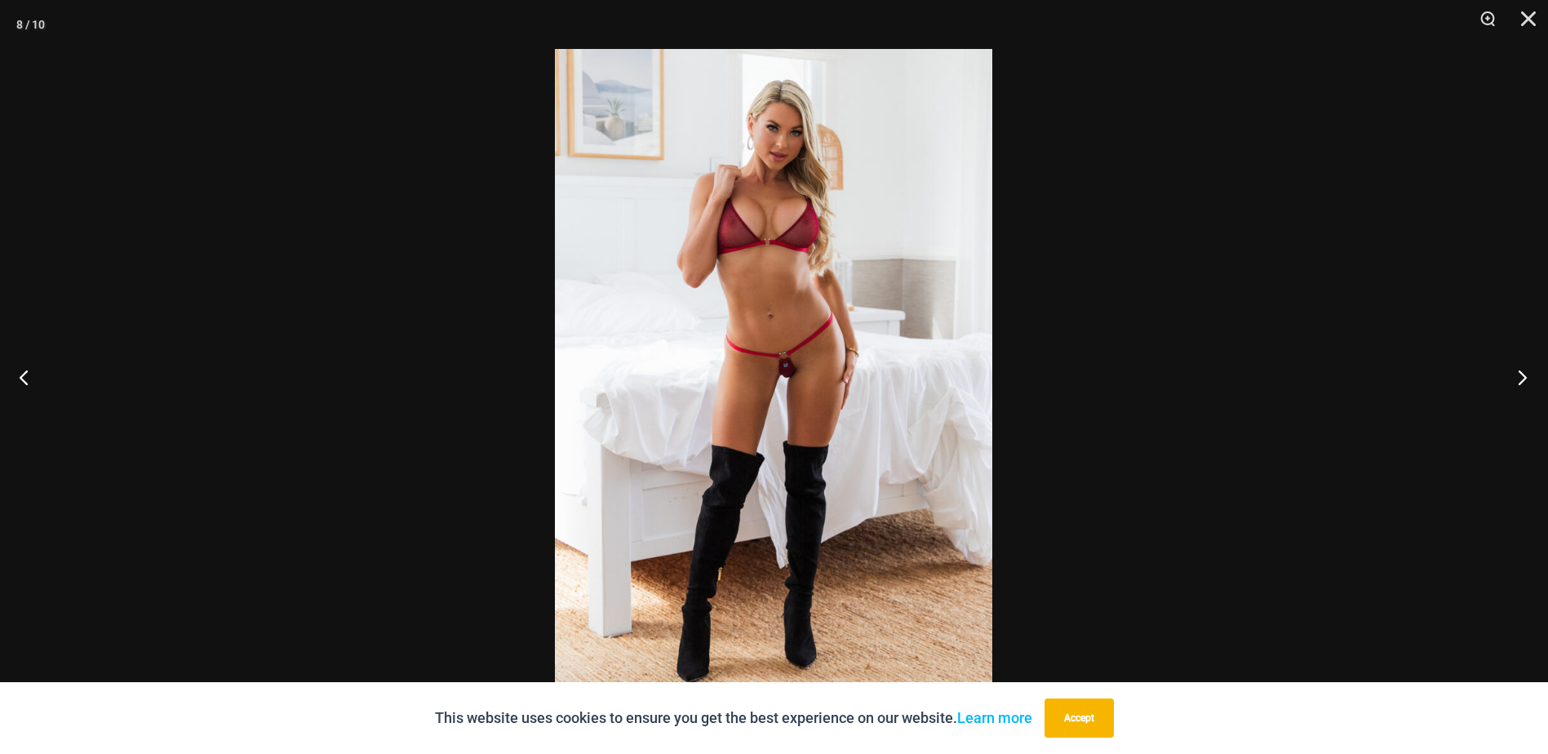
click at [1522, 374] on button "Next" at bounding box center [1517, 377] width 61 height 82
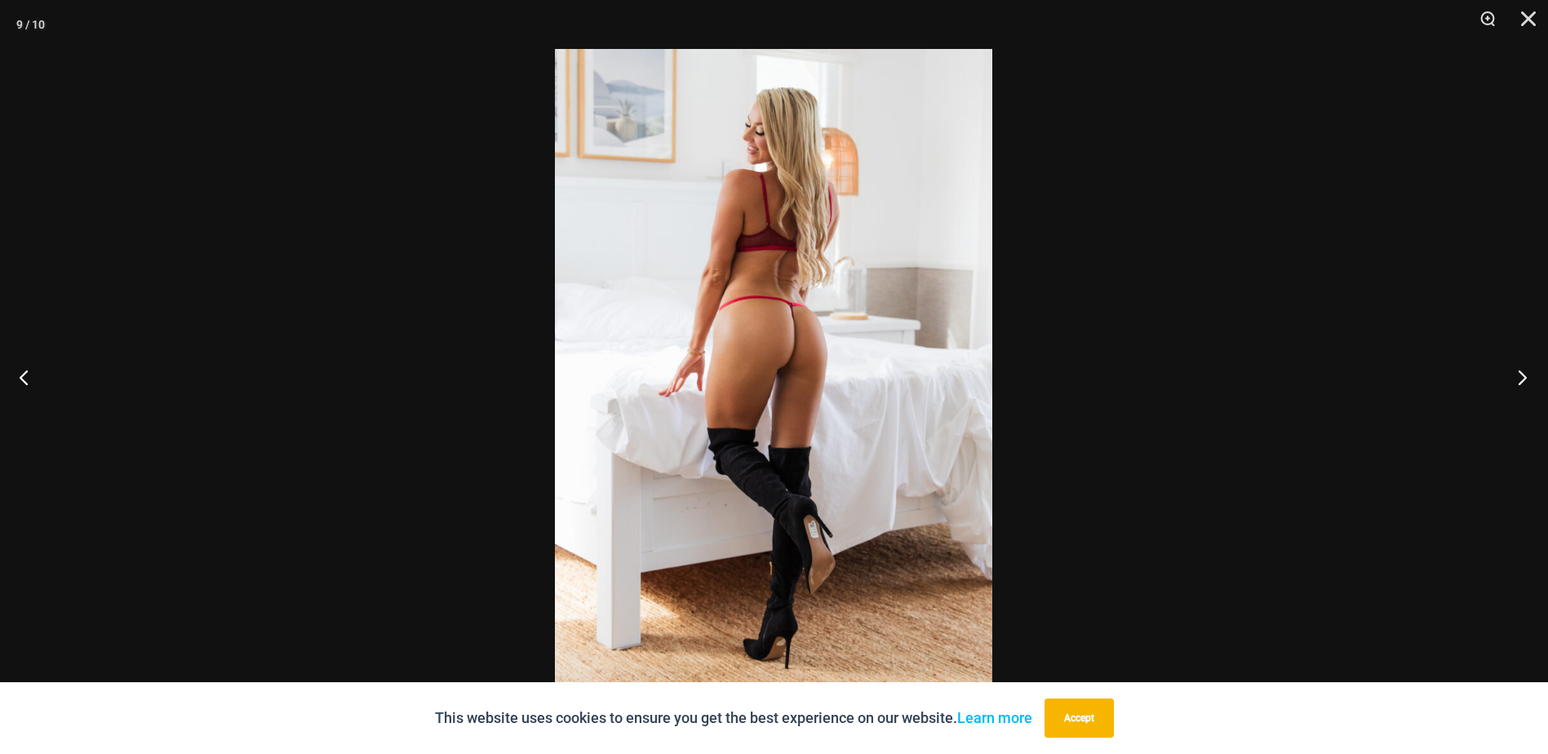
click at [1522, 374] on button "Next" at bounding box center [1517, 377] width 61 height 82
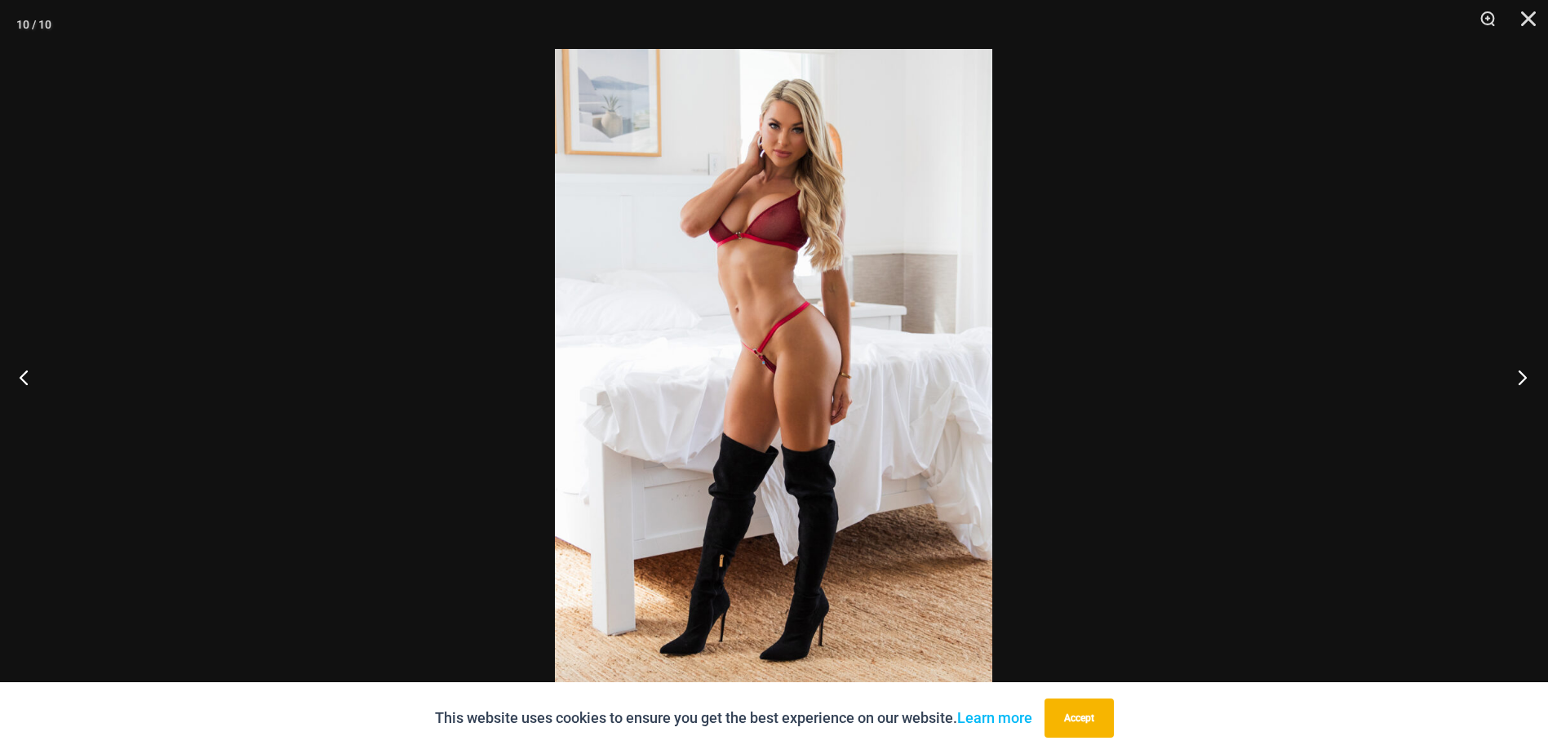
click at [1522, 374] on button "Next" at bounding box center [1517, 377] width 61 height 82
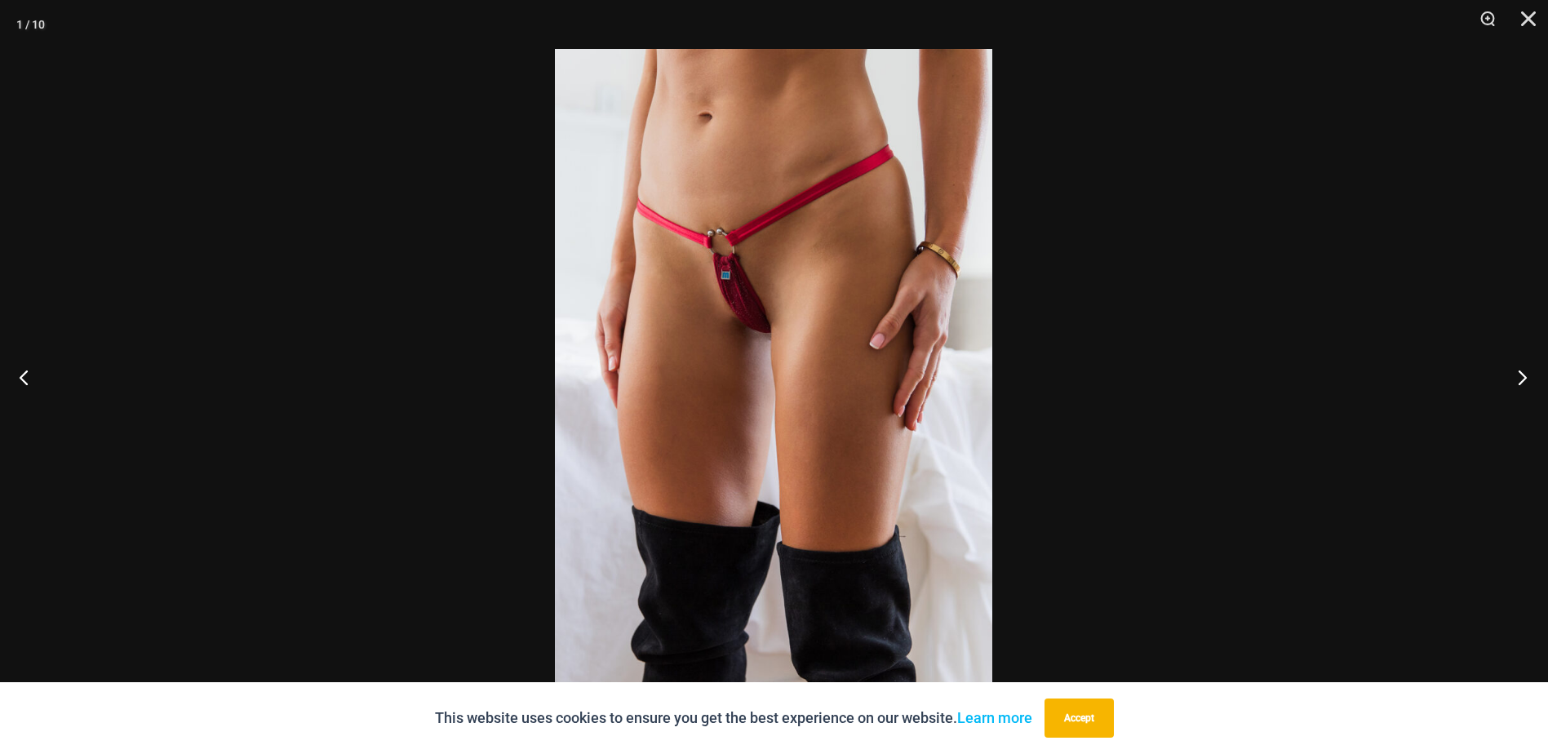
click at [1522, 374] on button "Next" at bounding box center [1517, 377] width 61 height 82
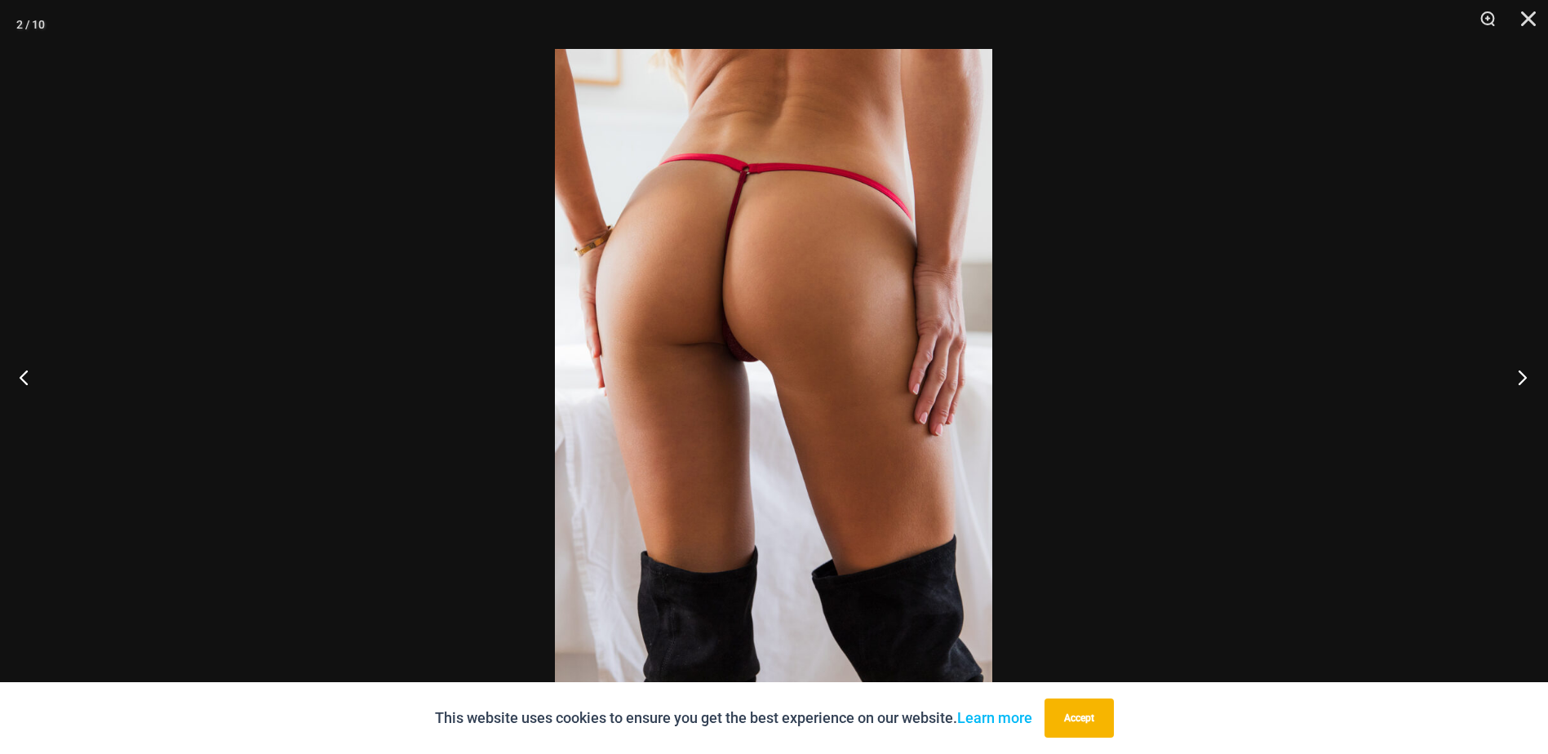
click at [1522, 374] on button "Next" at bounding box center [1517, 377] width 61 height 82
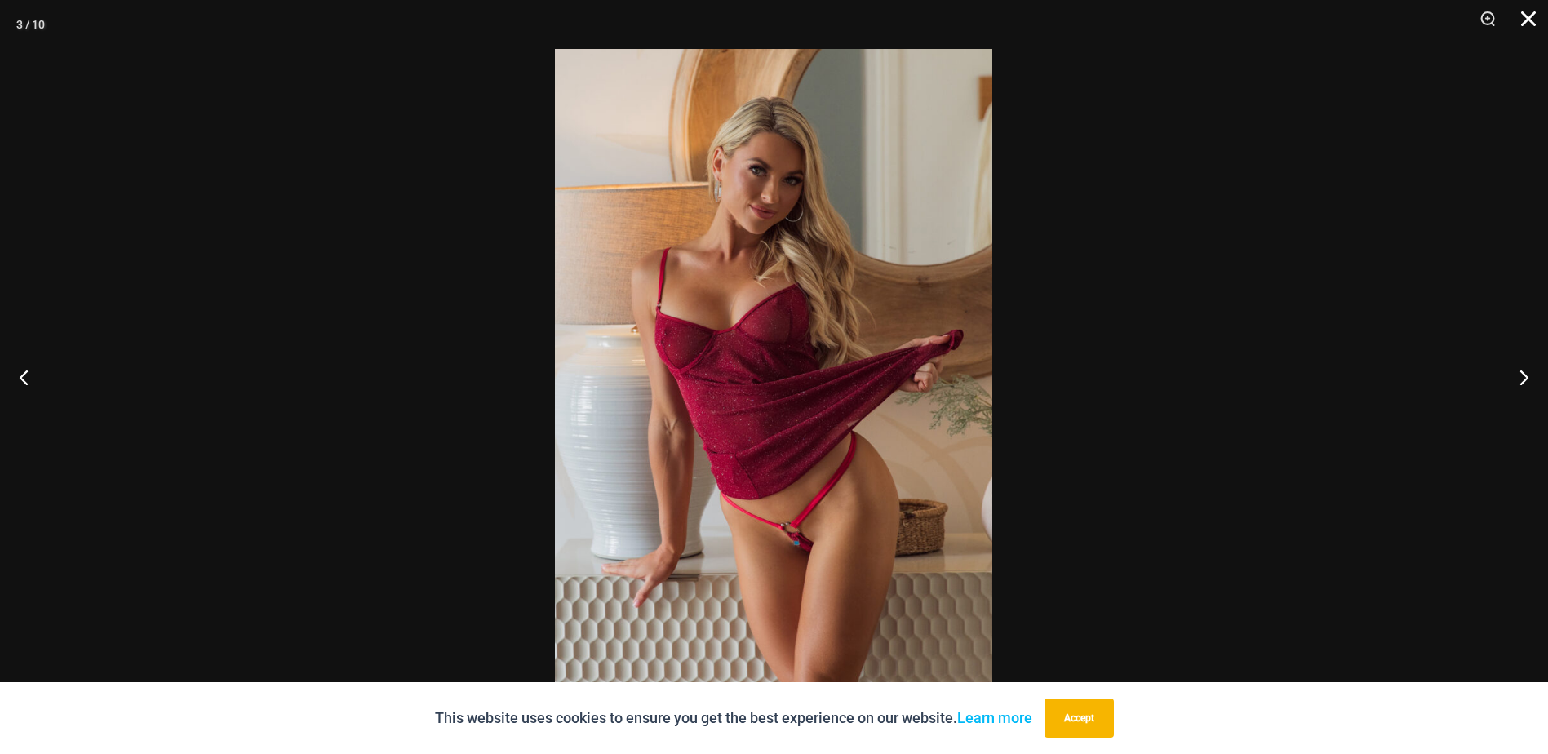
click at [1528, 21] on button "Close" at bounding box center [1522, 24] width 41 height 49
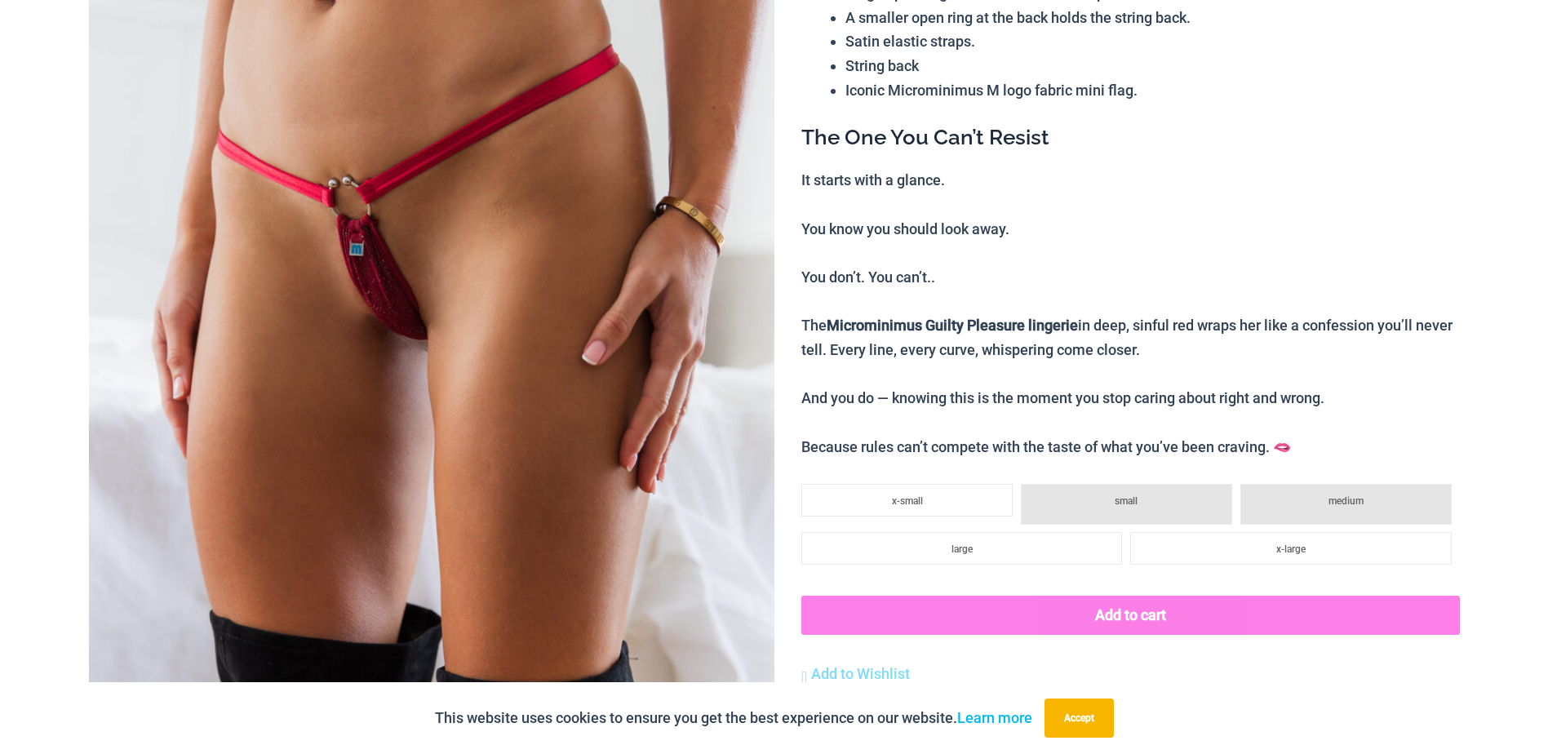
scroll to position [0, 0]
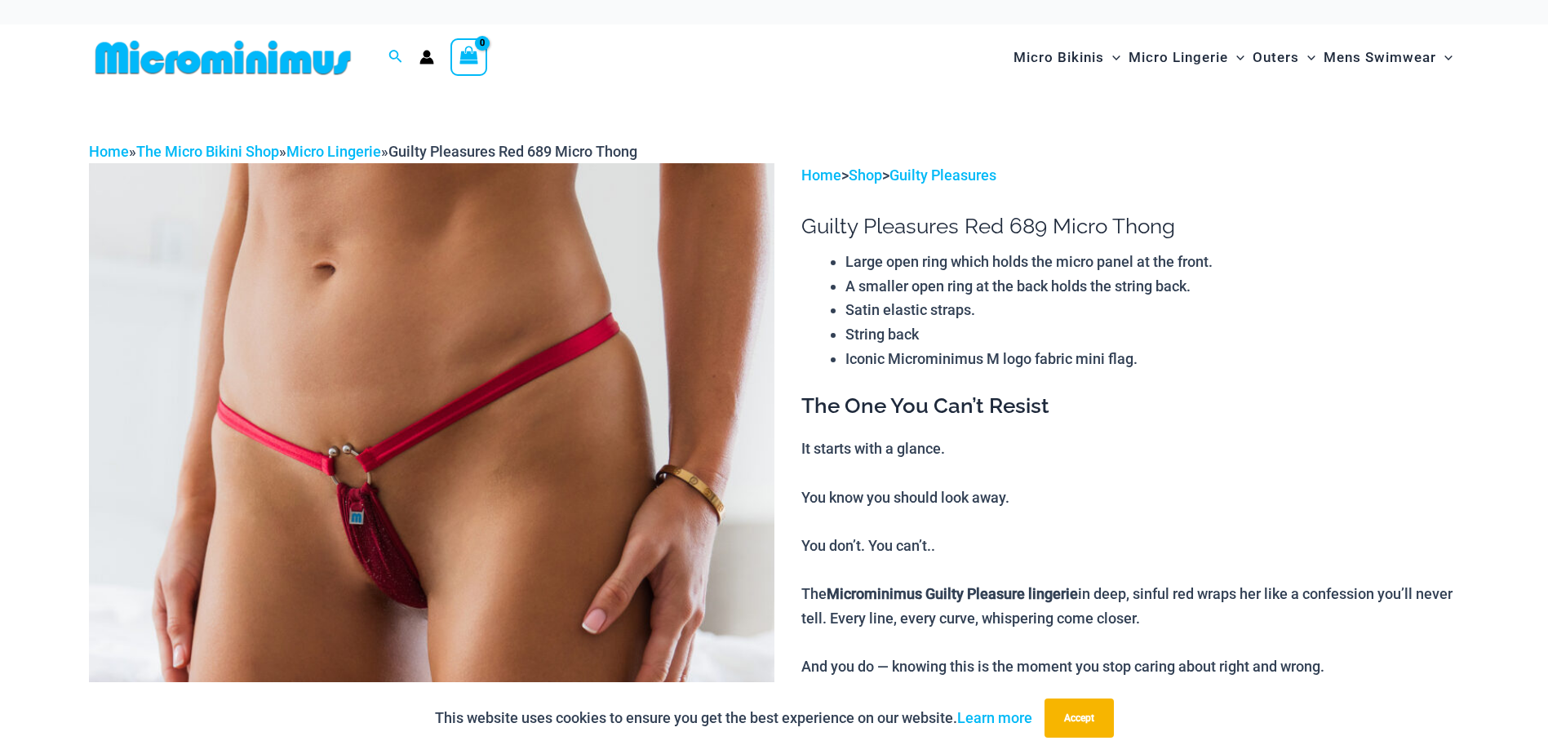
drag, startPoint x: 952, startPoint y: 531, endPoint x: 953, endPoint y: 308, distance: 223.6
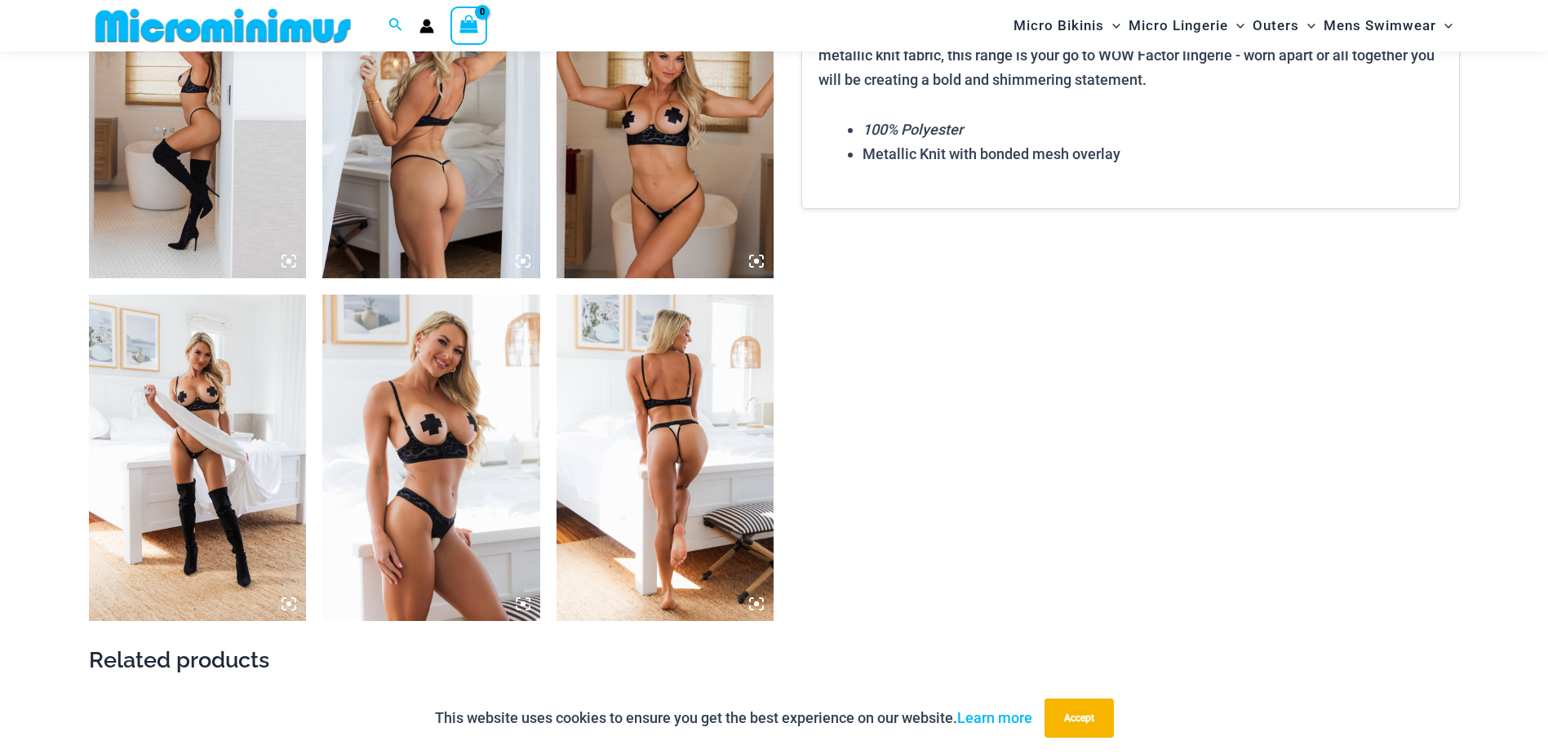
scroll to position [2272, 0]
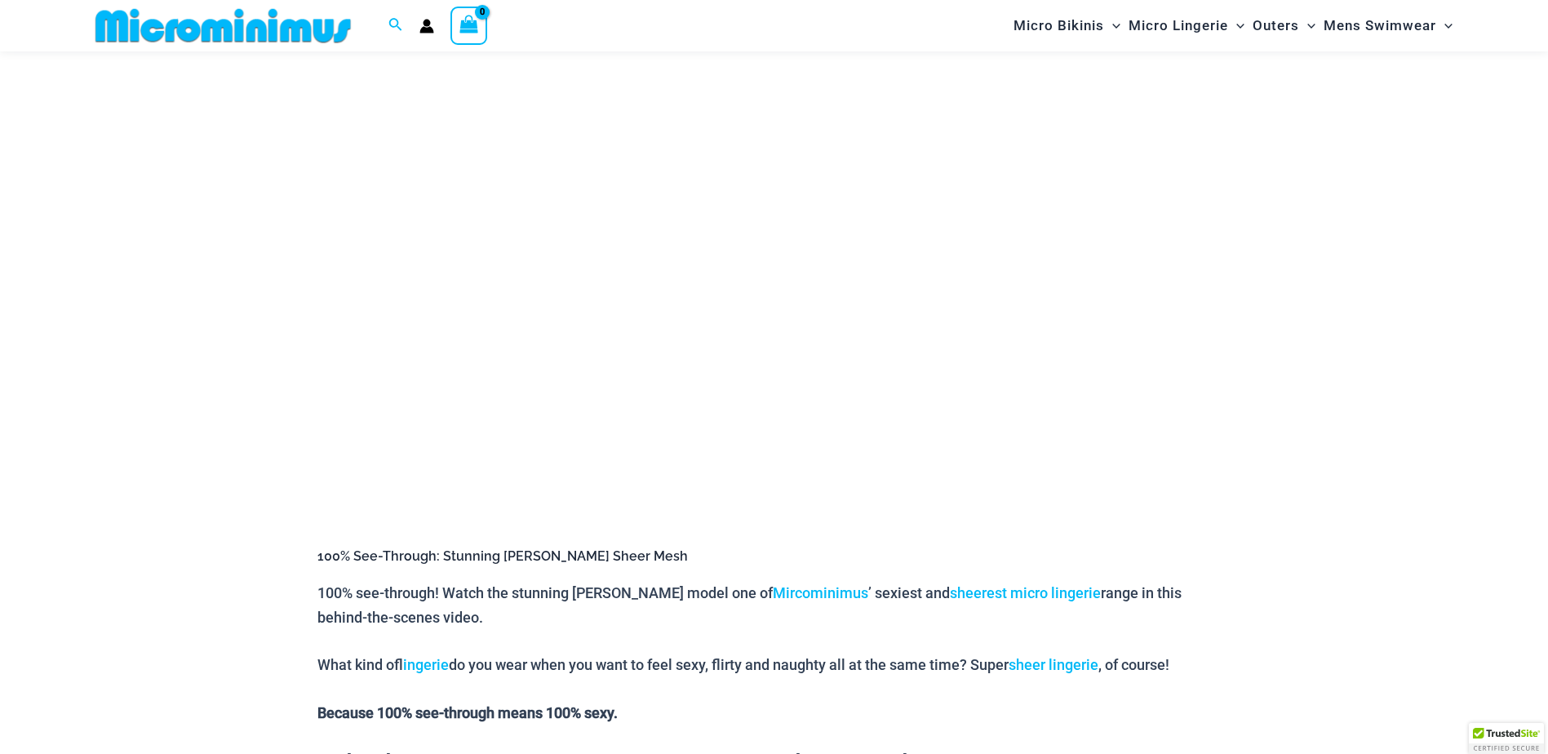
scroll to position [151, 0]
